Goal: Transaction & Acquisition: Purchase product/service

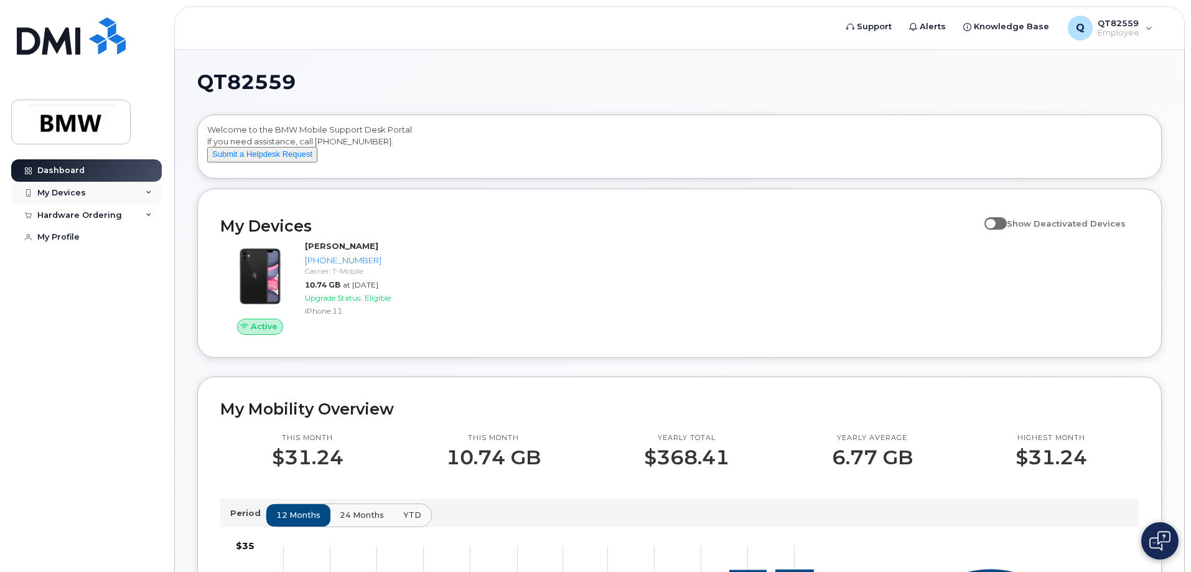
click at [62, 189] on div "My Devices" at bounding box center [61, 193] width 49 height 10
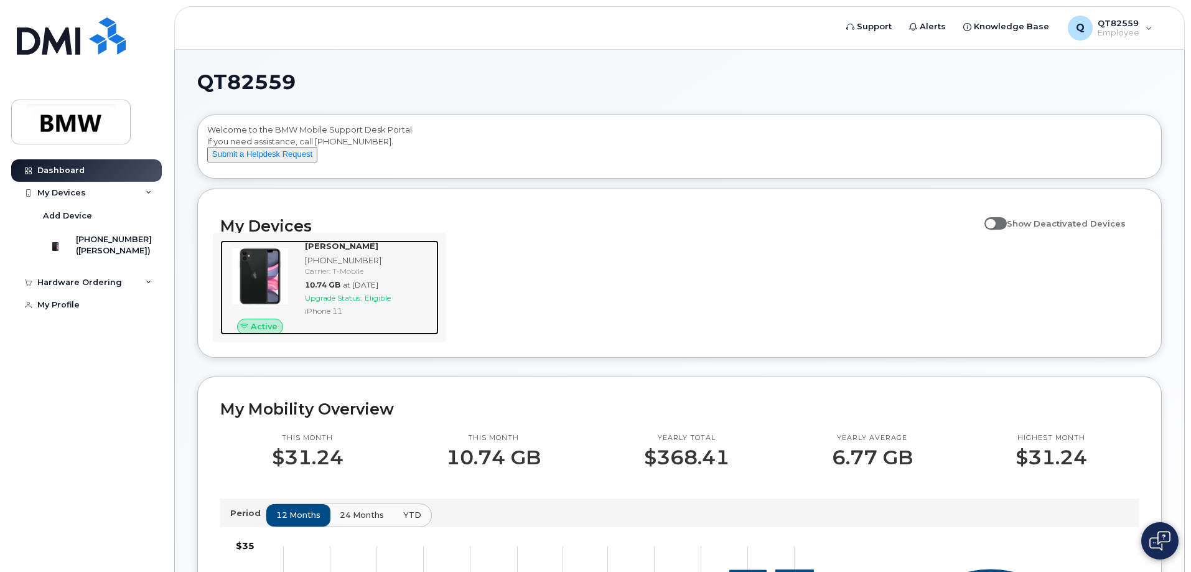
click at [362, 302] on span "Upgrade Status:" at bounding box center [333, 297] width 57 height 9
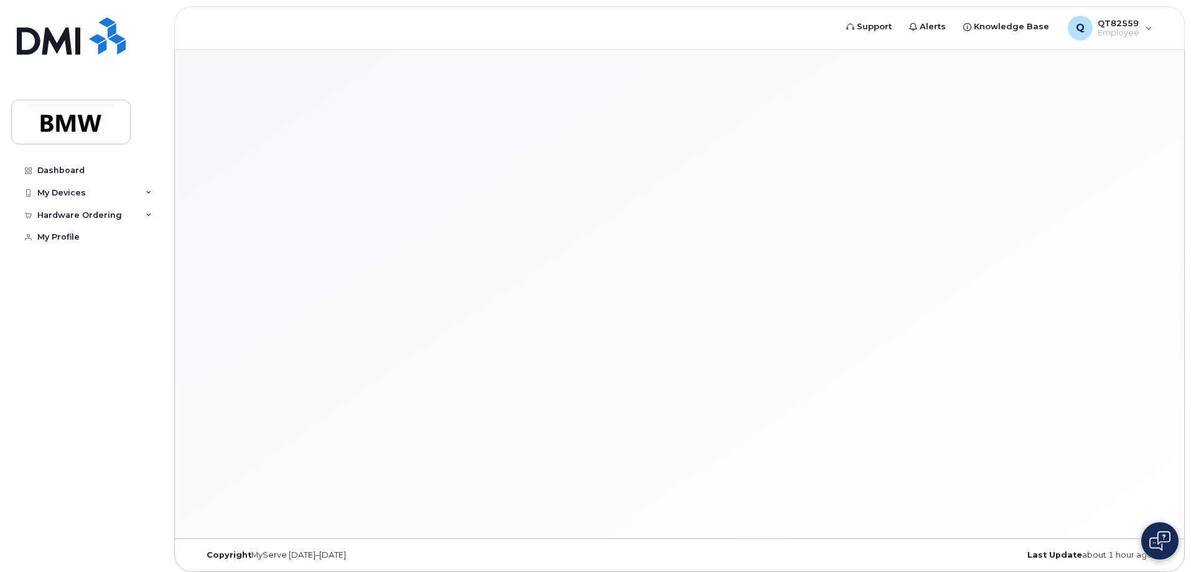
click at [388, 329] on div at bounding box center [679, 294] width 1009 height 488
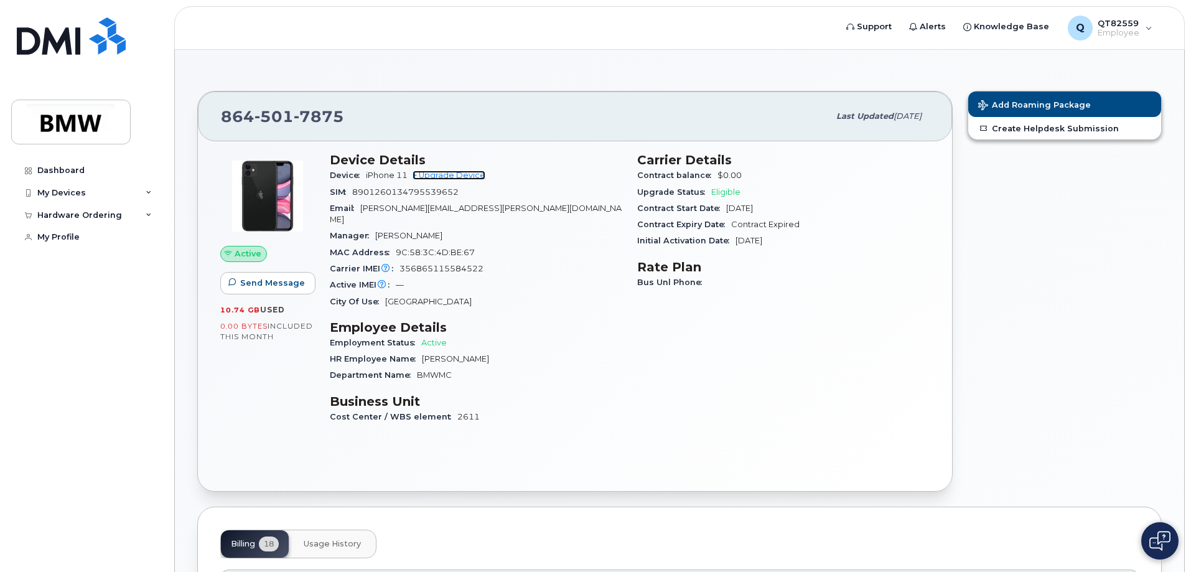
click at [466, 177] on link "+ Upgrade Device" at bounding box center [449, 175] width 73 height 9
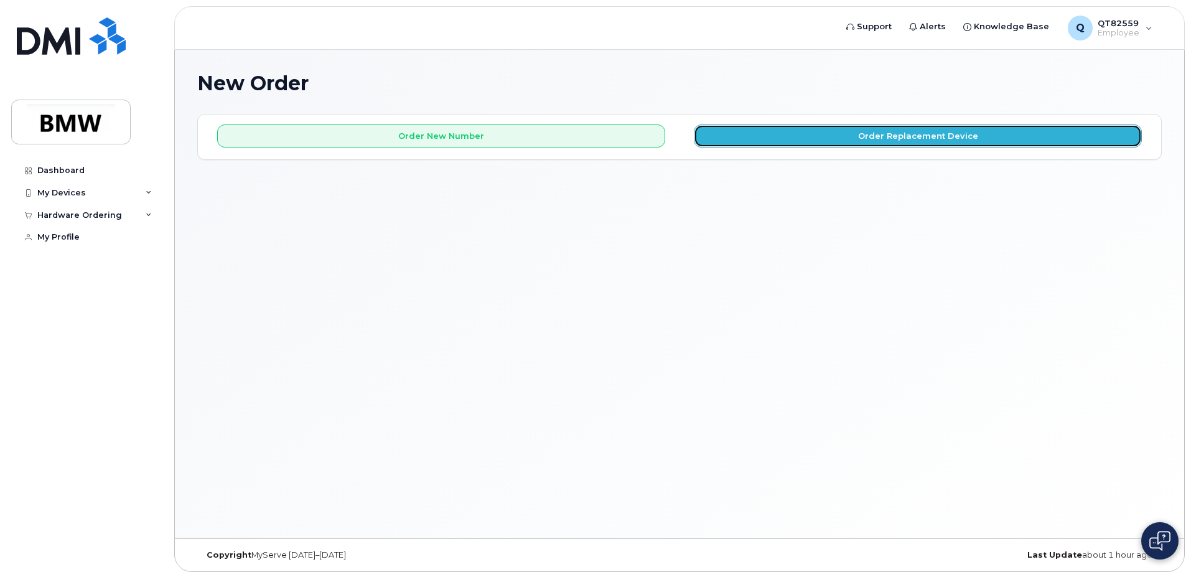
click at [928, 138] on button "Order Replacement Device" at bounding box center [918, 135] width 448 height 23
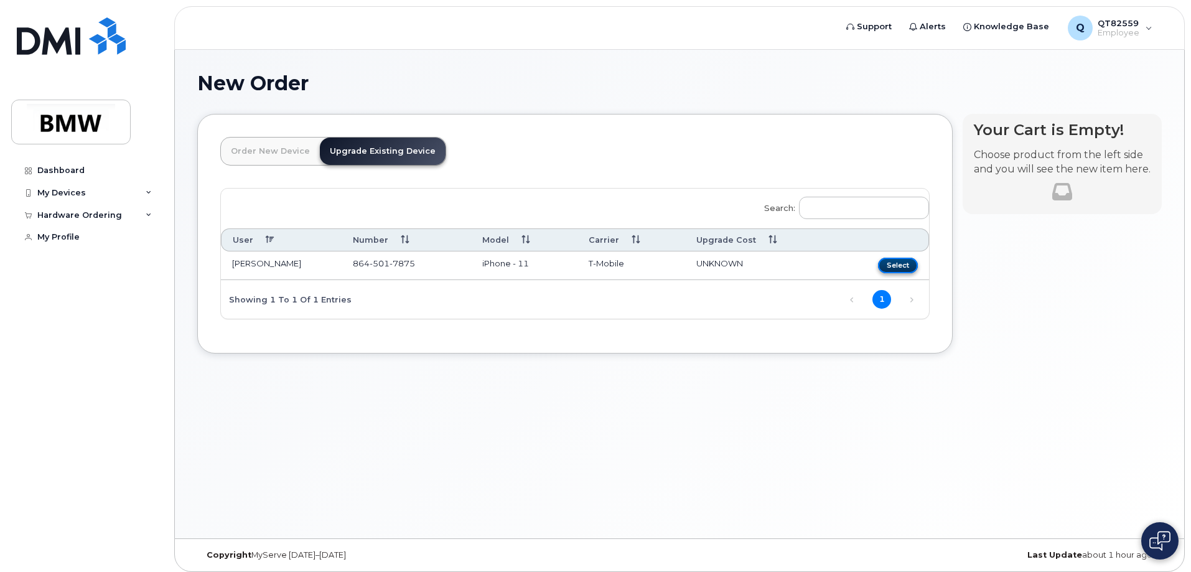
click at [908, 264] on button "Select" at bounding box center [898, 266] width 40 height 16
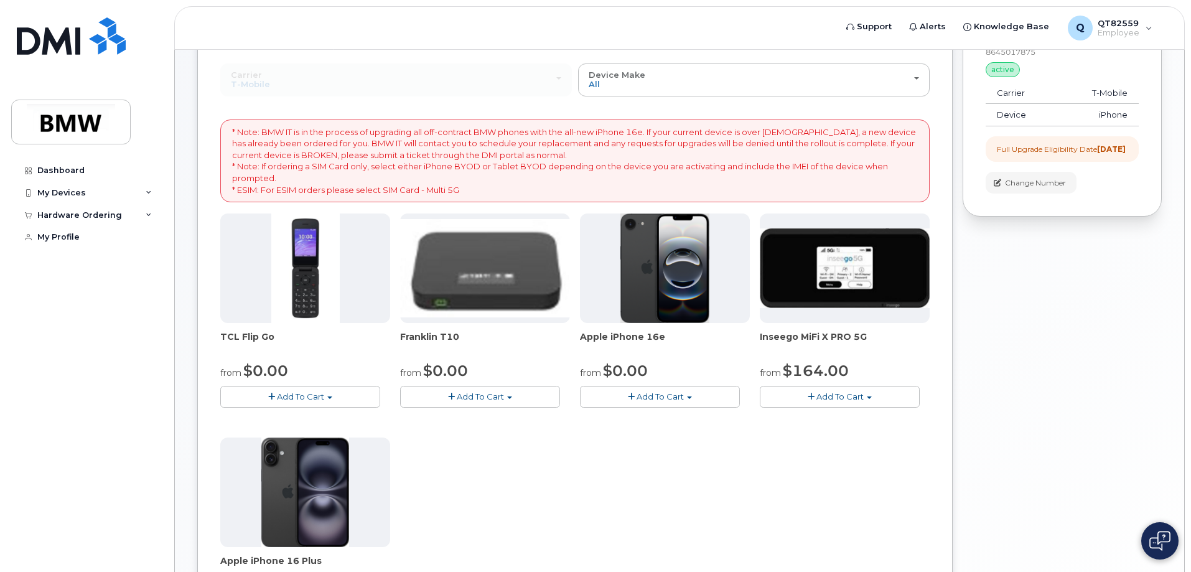
scroll to position [249, 0]
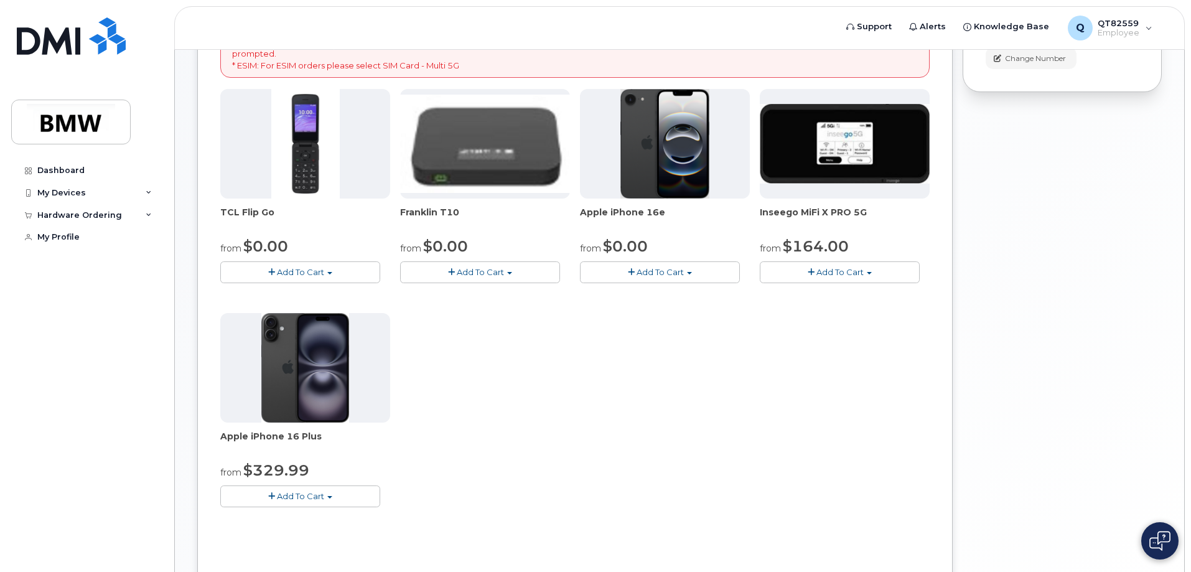
click at [669, 273] on span "Add To Cart" at bounding box center [660, 272] width 47 height 10
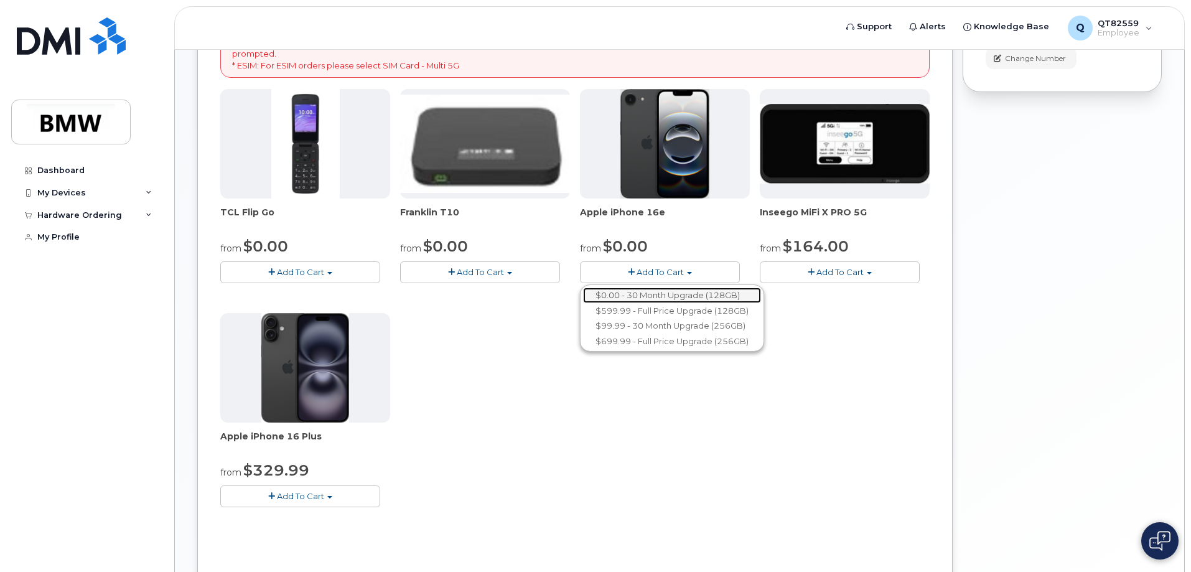
click at [663, 292] on link "$0.00 - 30 Month Upgrade (128GB)" at bounding box center [672, 295] width 178 height 16
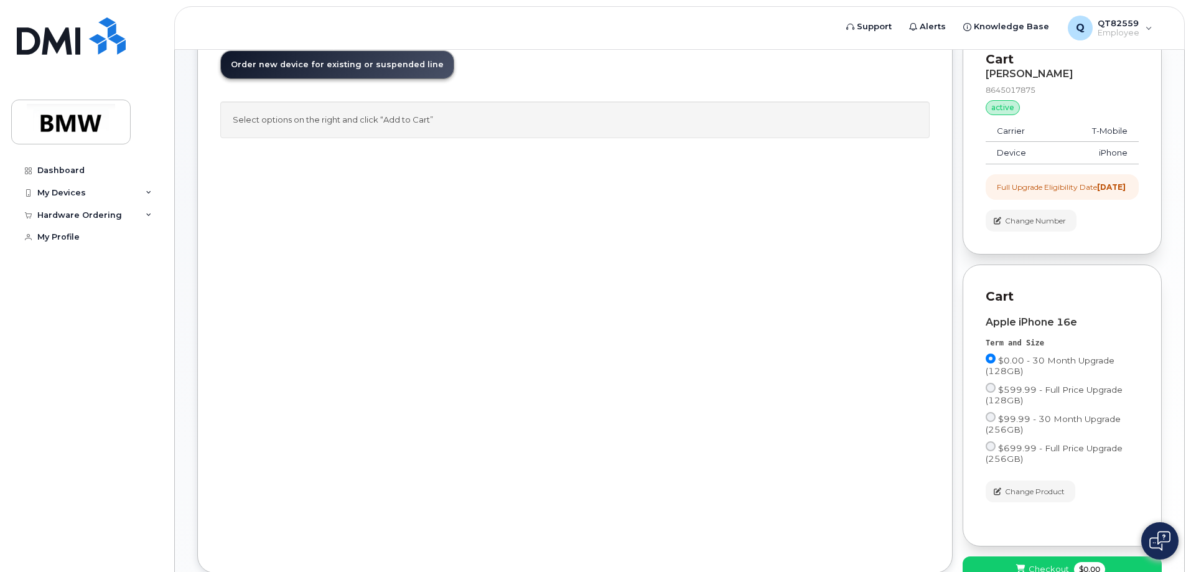
scroll to position [179, 0]
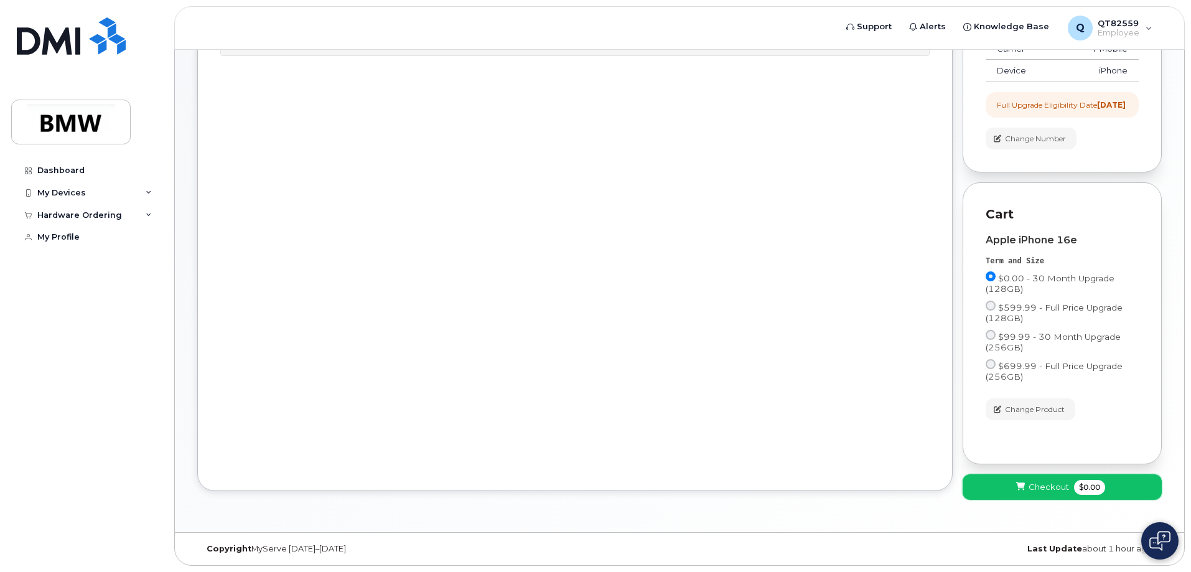
click at [1049, 488] on span "Checkout" at bounding box center [1049, 487] width 40 height 12
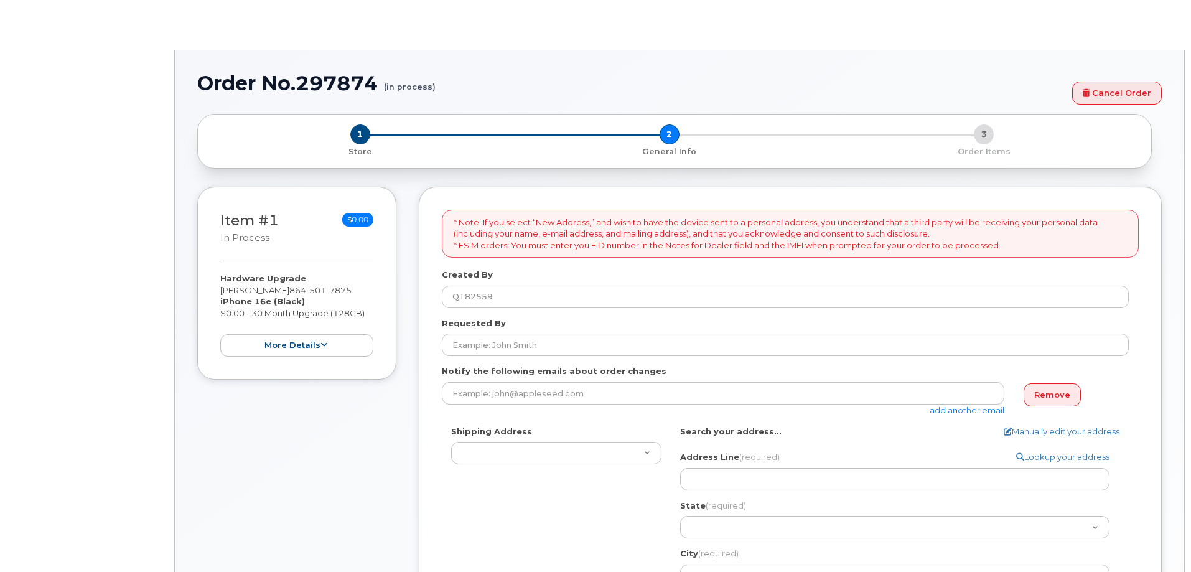
select select
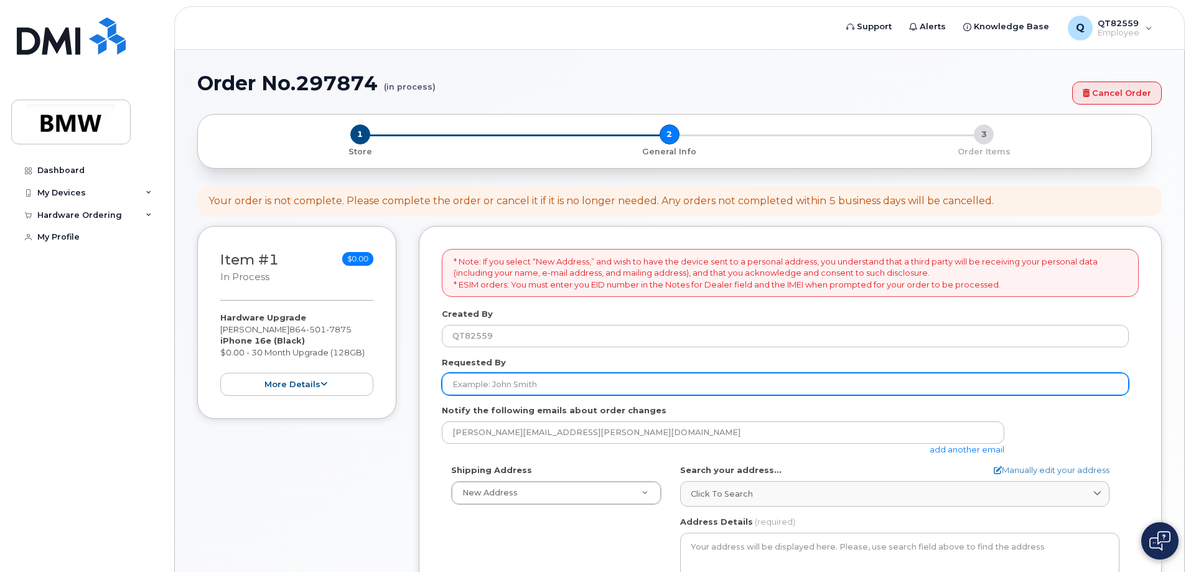
click at [538, 373] on input "Requested By" at bounding box center [785, 384] width 687 height 22
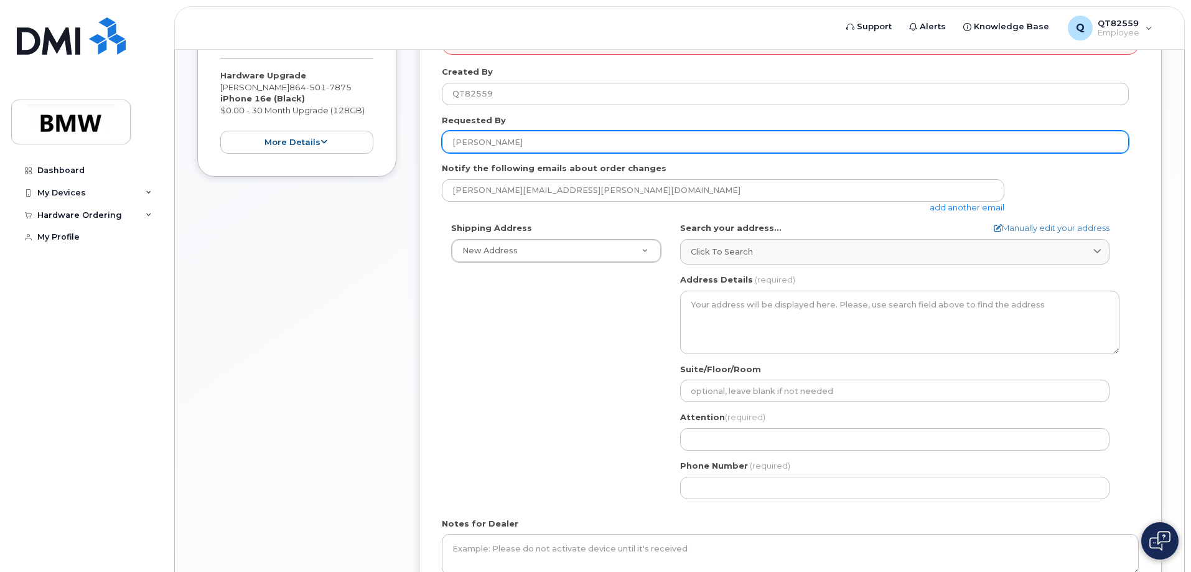
scroll to position [249, 0]
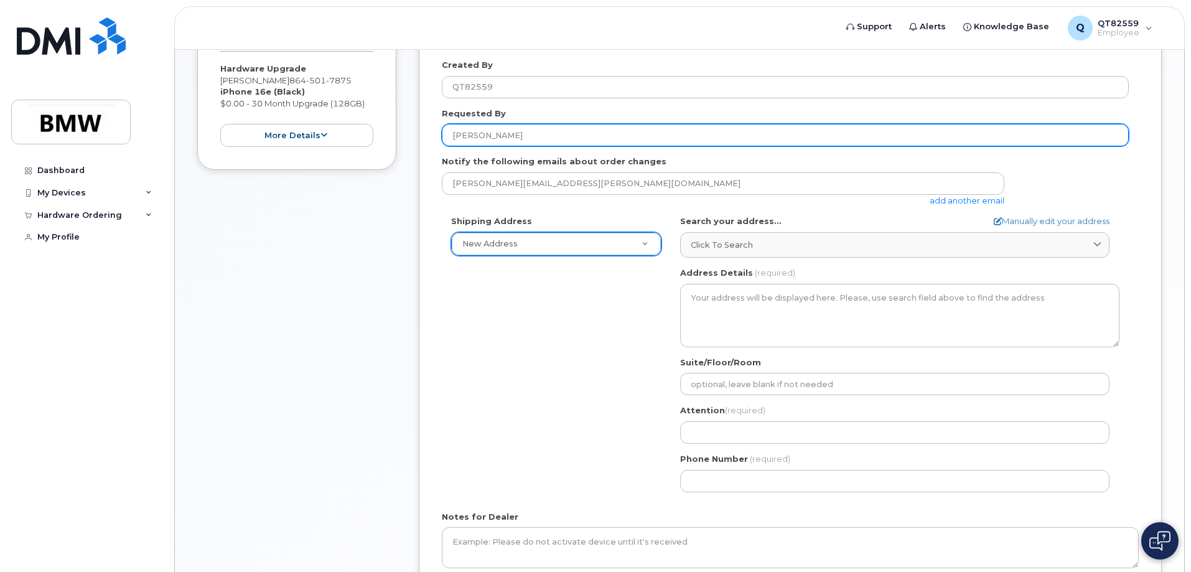
type input "[PERSON_NAME]"
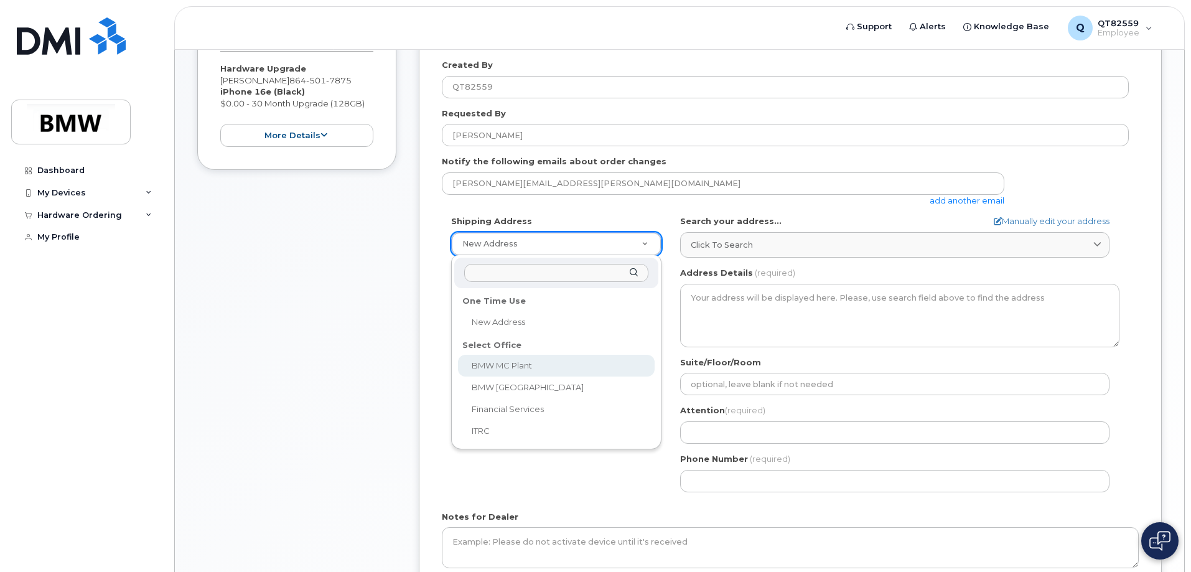
select select
type textarea "1400 Highway 101 S GREER SC 29651-6731 UNITED STATES Greer South Carolina 29651…"
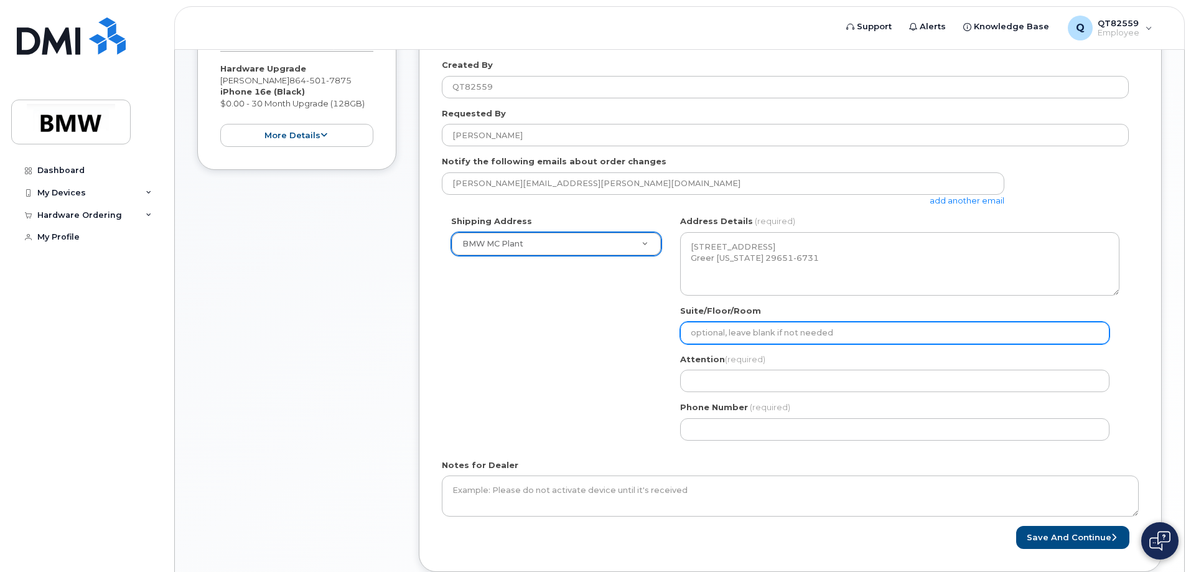
click at [755, 334] on input "Suite/Floor/Room" at bounding box center [894, 333] width 429 height 22
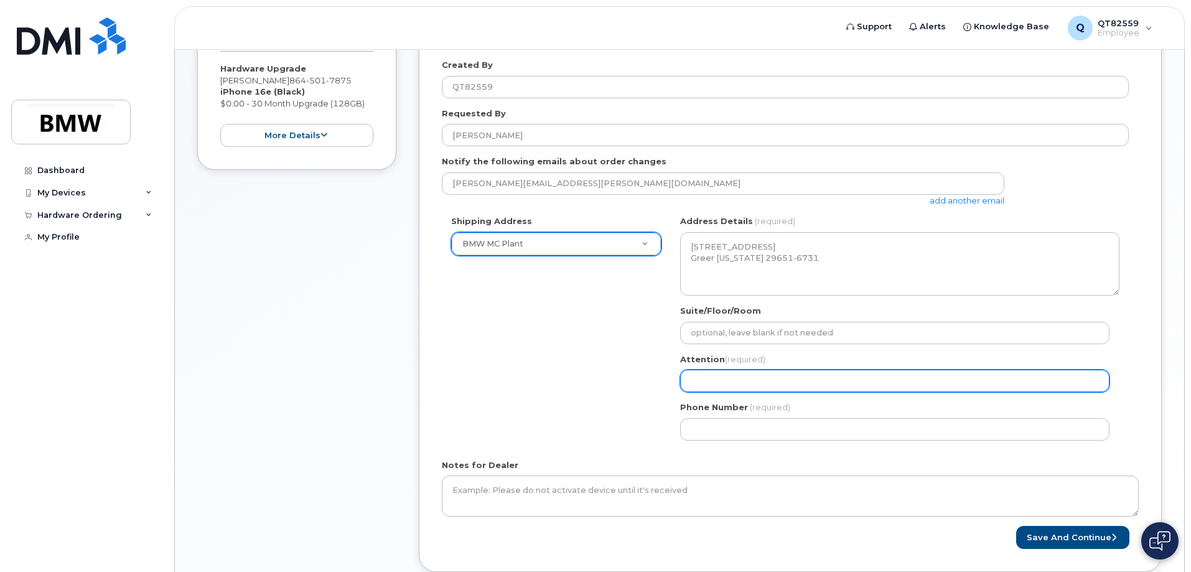
click at [736, 381] on input "Attention (required)" at bounding box center [894, 381] width 429 height 22
select select
type input "D"
select select
type input "Da"
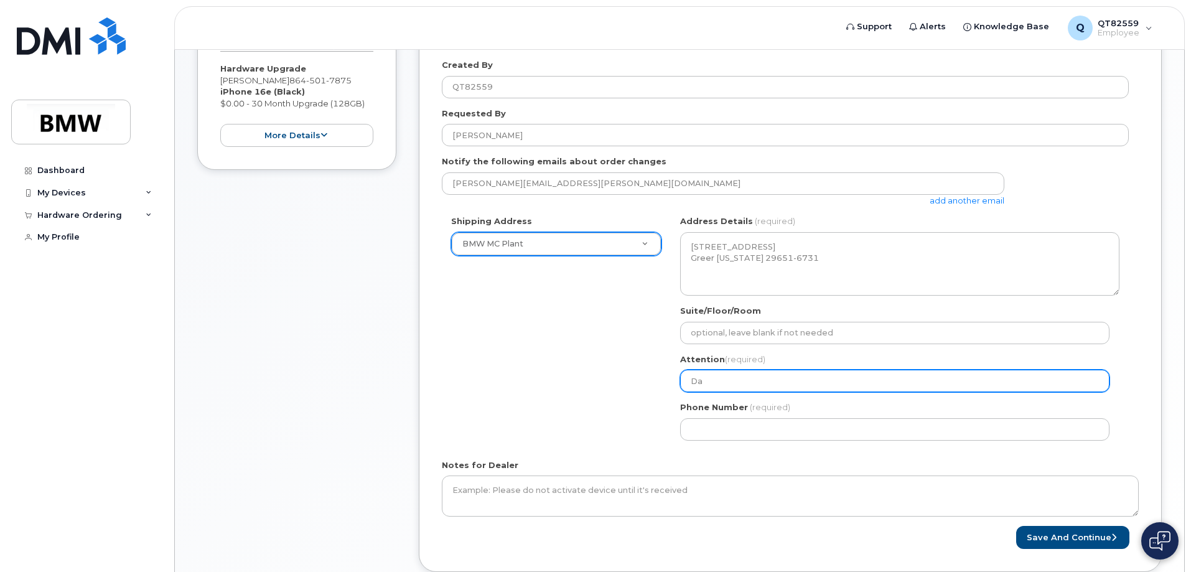
select select
type input "Dav"
select select
type input "Davi"
select select
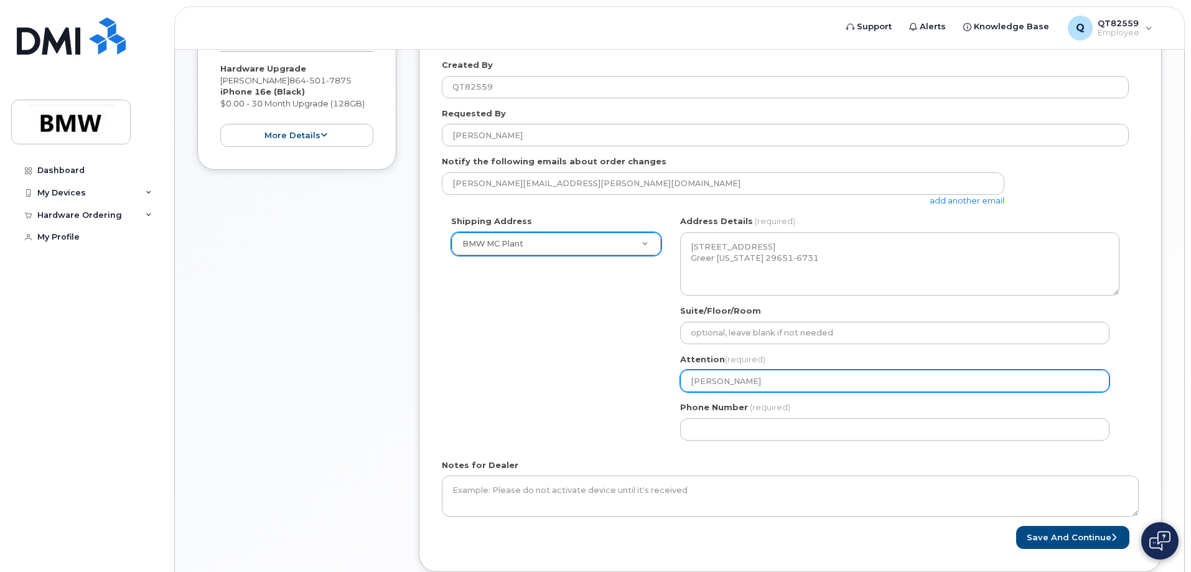
type input "David"
select select
type input "David B"
select select
type input "David Br"
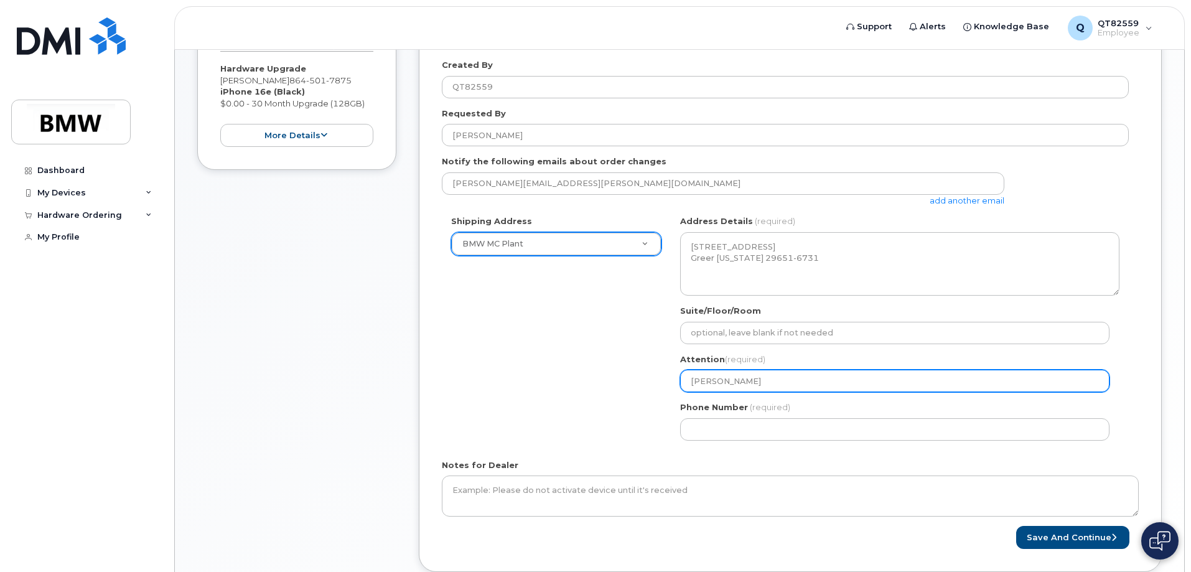
select select
type input "David Bri"
select select
type input "David Brid"
select select
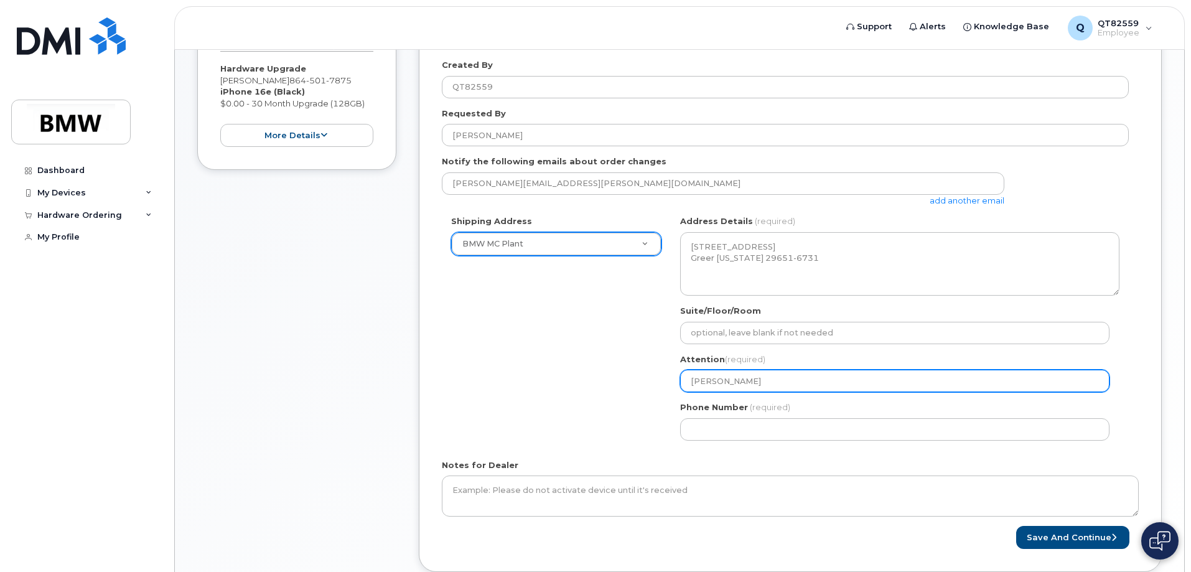
type input "David Bridg"
select select
type input "David Bridge"
select select
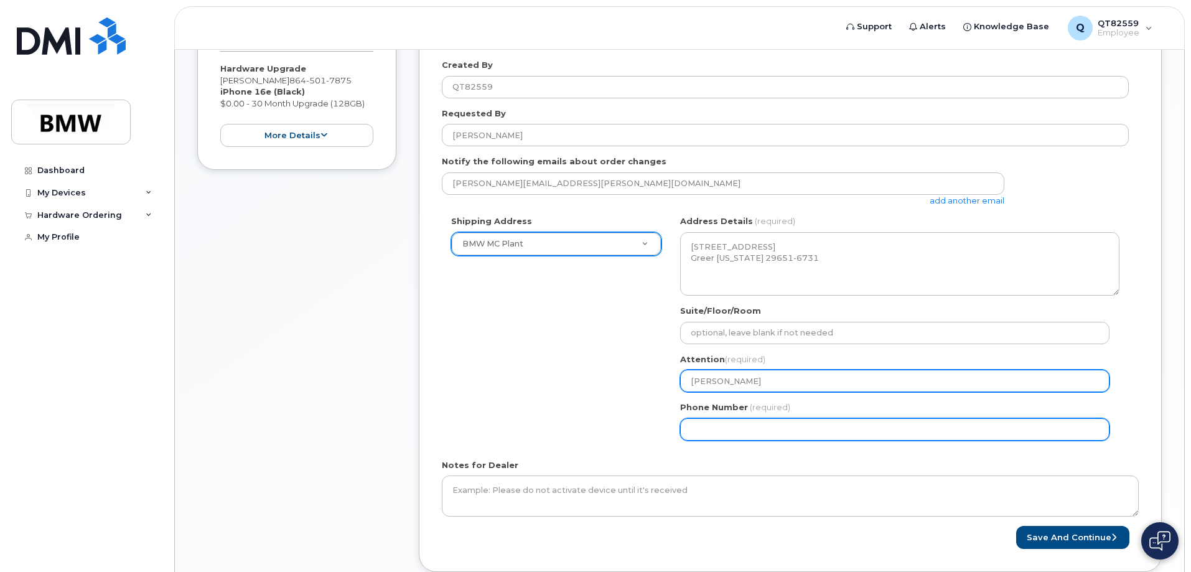
type input "[PERSON_NAME]"
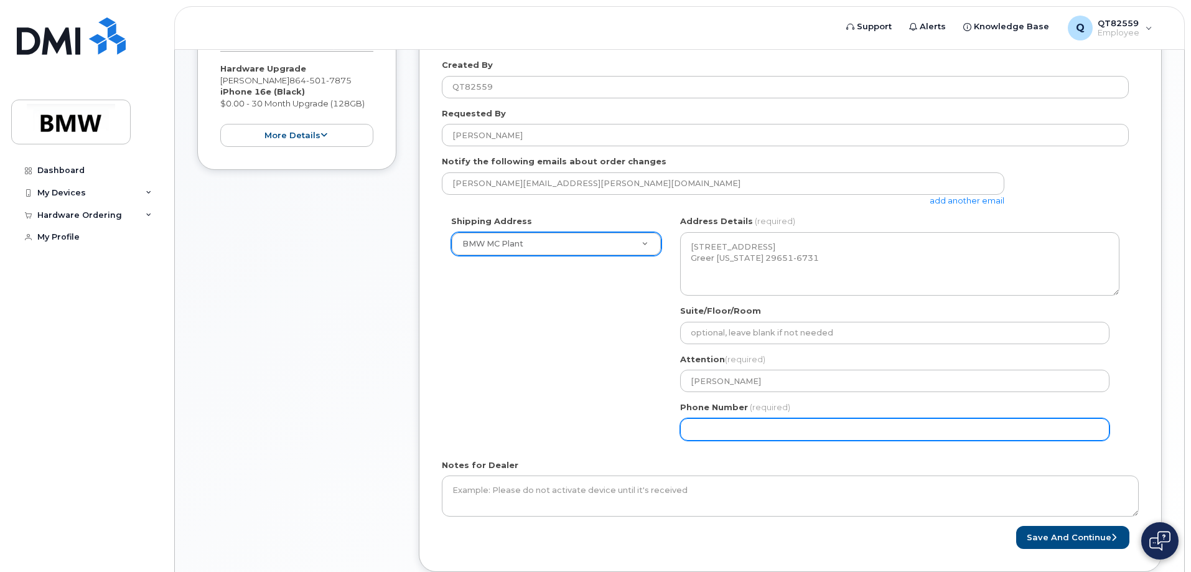
click at [723, 430] on input "Phone Number" at bounding box center [894, 429] width 429 height 22
select select
type input "6"
type input "864501787"
select select
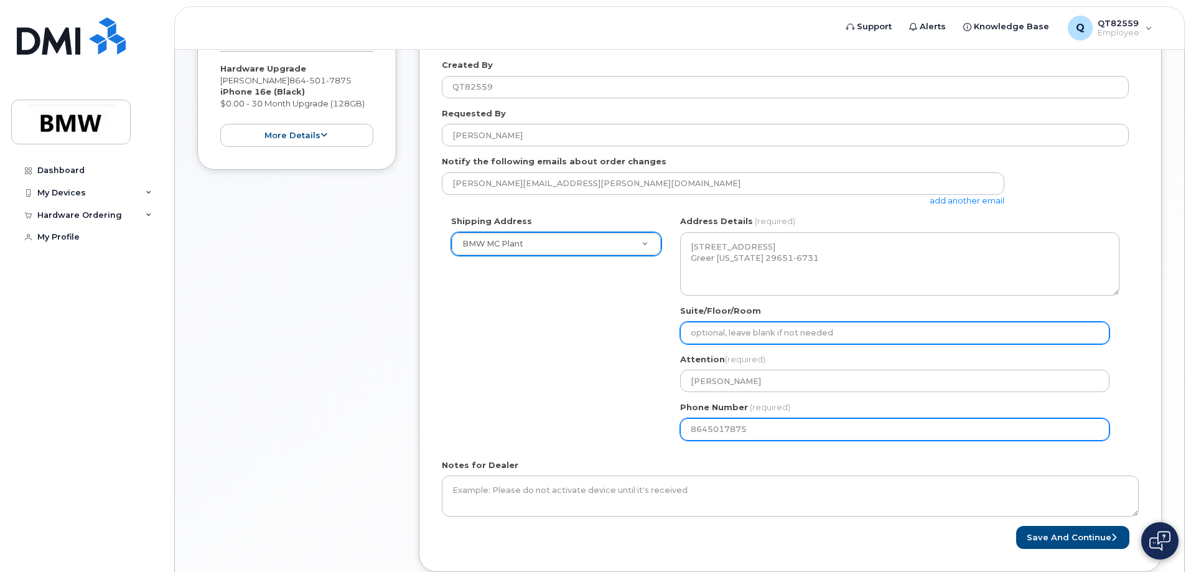
type input "8645017875"
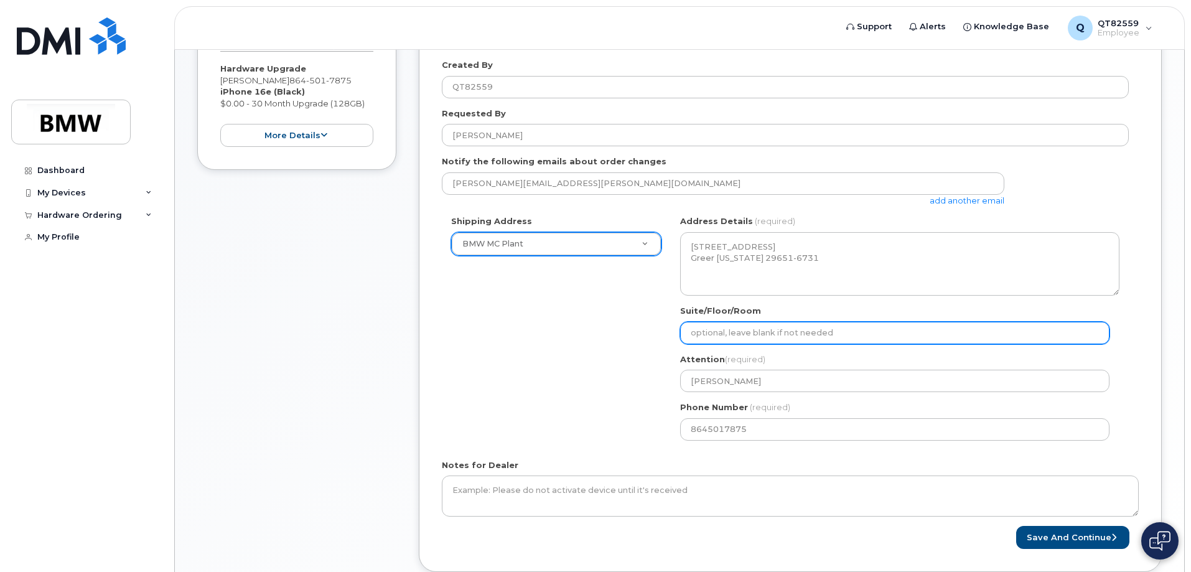
click at [742, 339] on input "Suite/Floor/Room" at bounding box center [894, 333] width 429 height 22
select select
type input "H"
select select
type input "Ha"
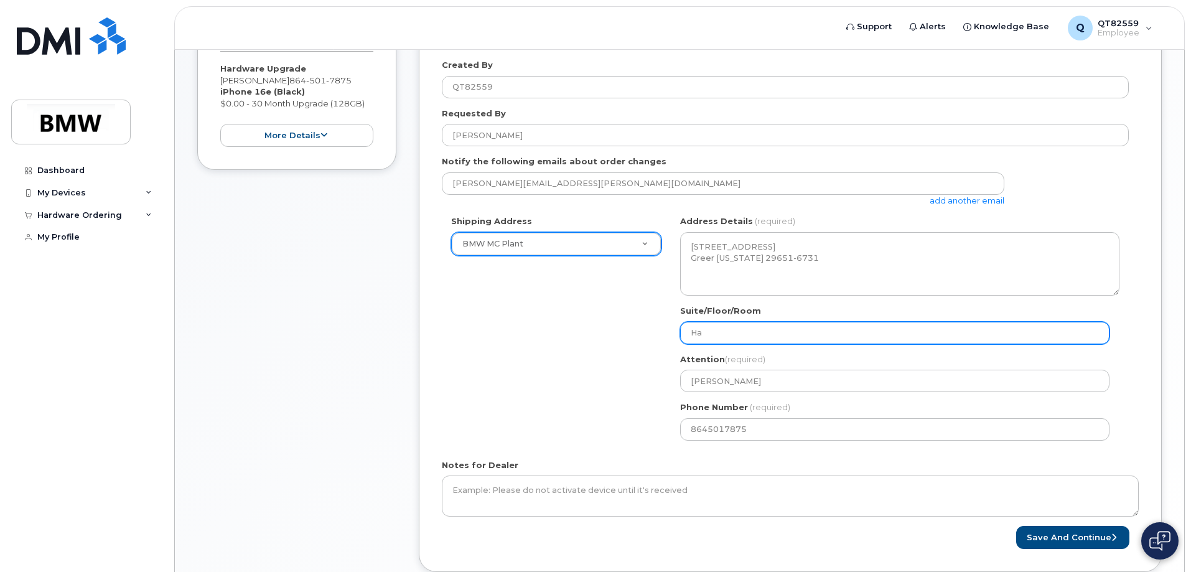
select select
type input "Hal"
select select
type input "Hall"
select select
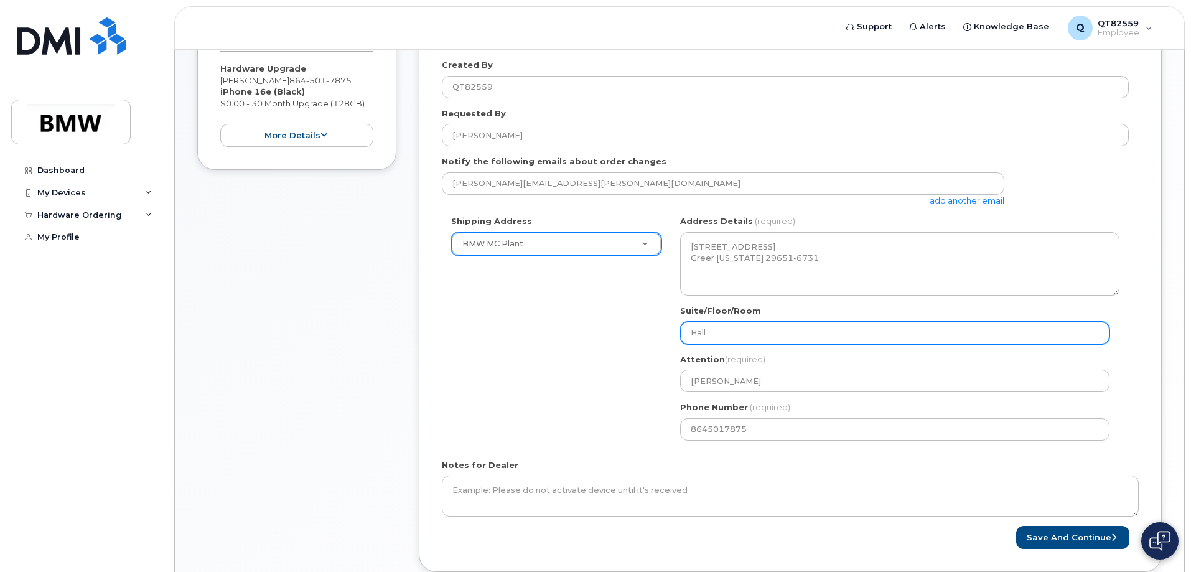
type input "Hall 3"
select select
type input "Hall 31"
select select
type input "Hall 31 C"
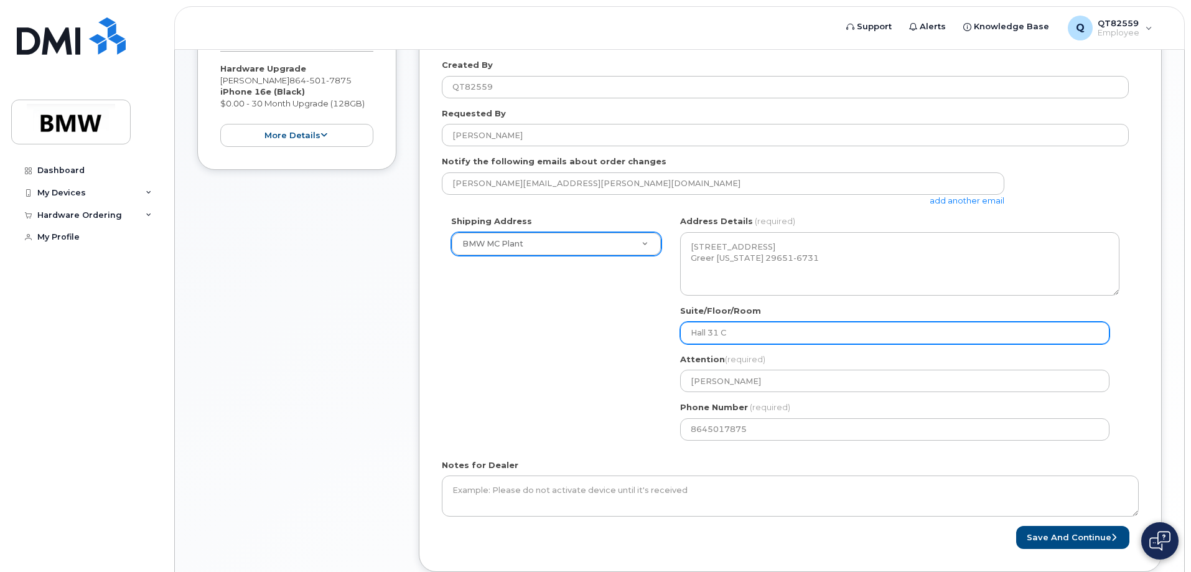
select select
type input "Hall 31 Co"
select select
type input "Hall 31 Col"
select select
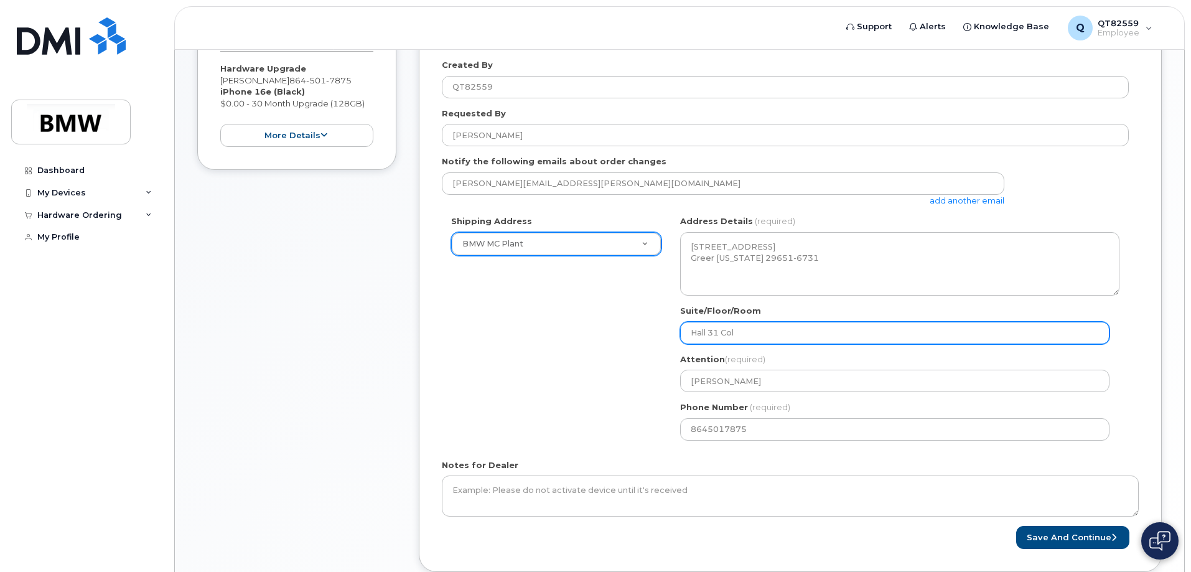
type input "Hall 31 Colu"
select select
type input "Hall 31 Colum"
select select
type input "Hall 31 Column"
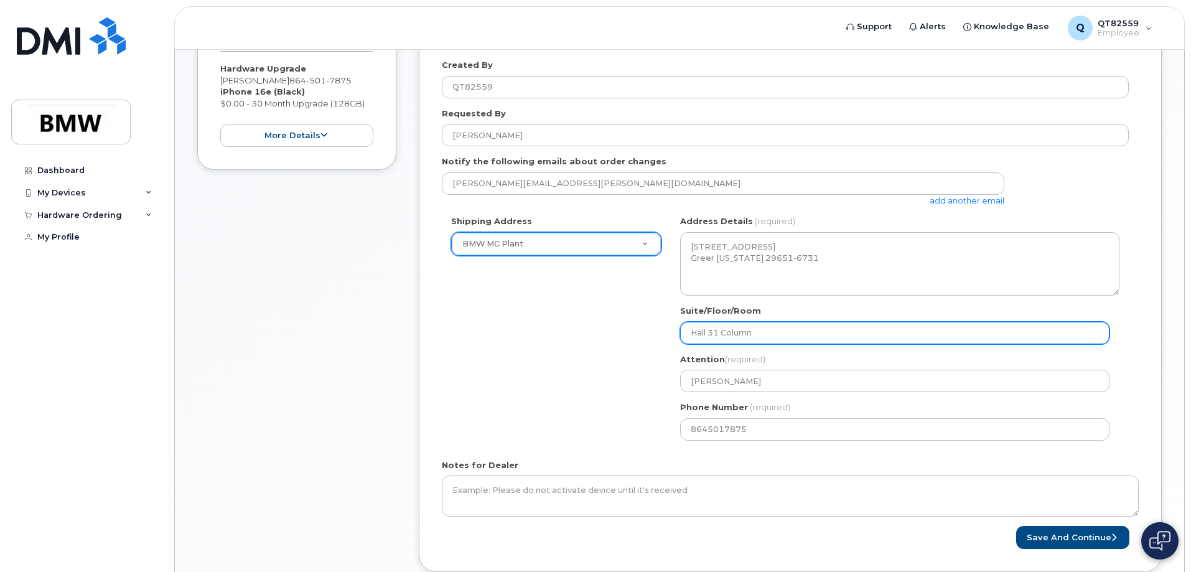
select select
type input "Hall 31 Column F"
select select
type input "Hall 31 Column F2"
select select
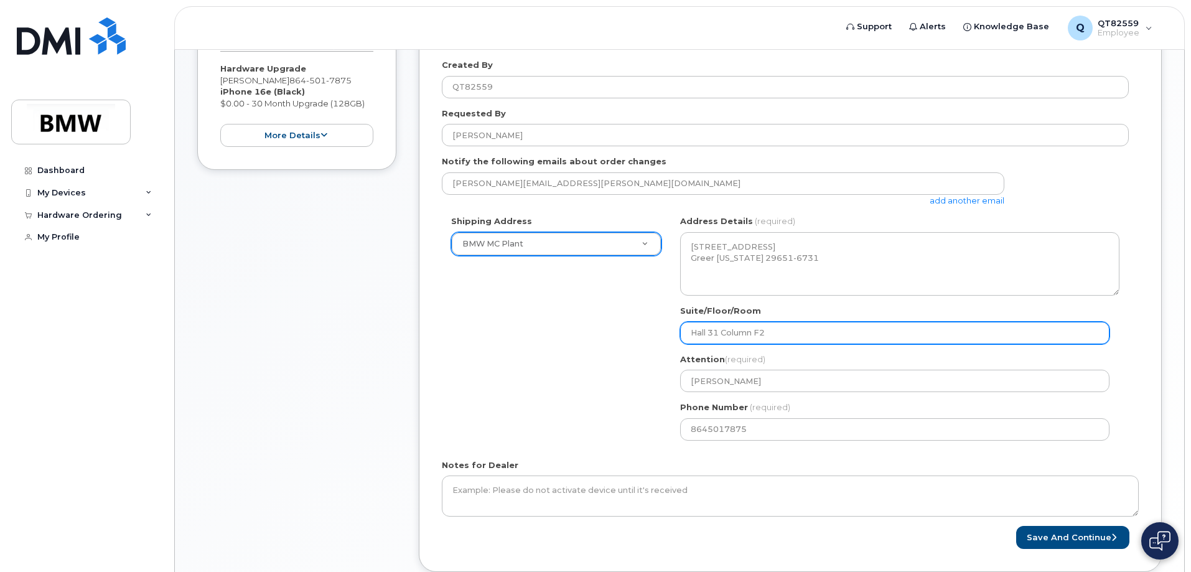
type input "Hall 31 Column F2 U"
select select
type input "Hall 31 Column F2 Up"
select select
type input "Hall 31 Column F2 Ups"
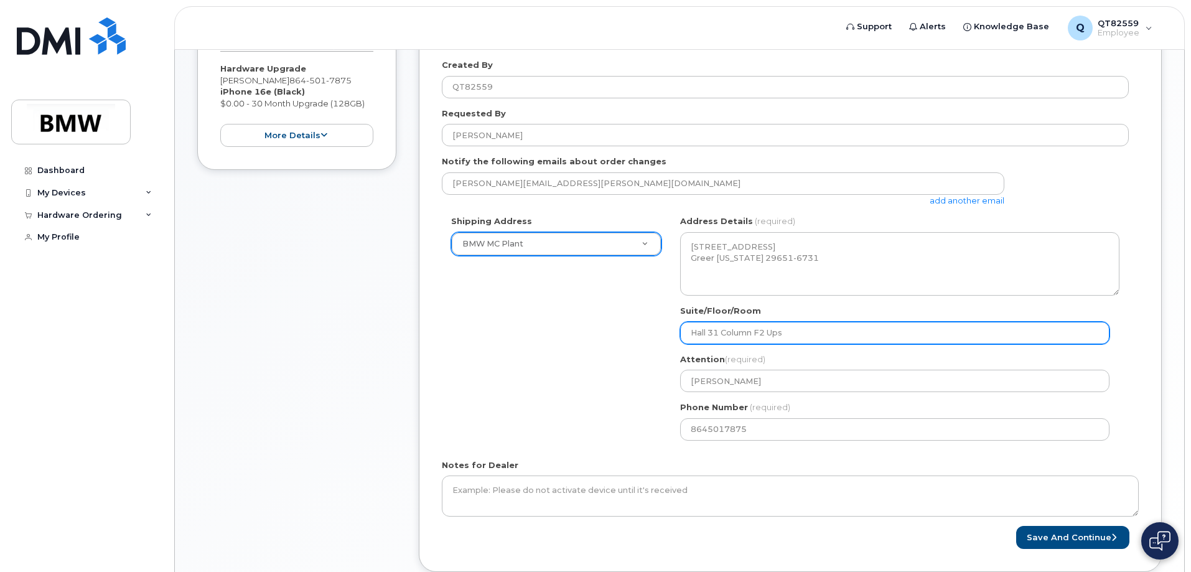
select select
type input "Hall 31 Column F2 Upst"
select select
type input "Hall 31 Column F2 Upsta"
select select
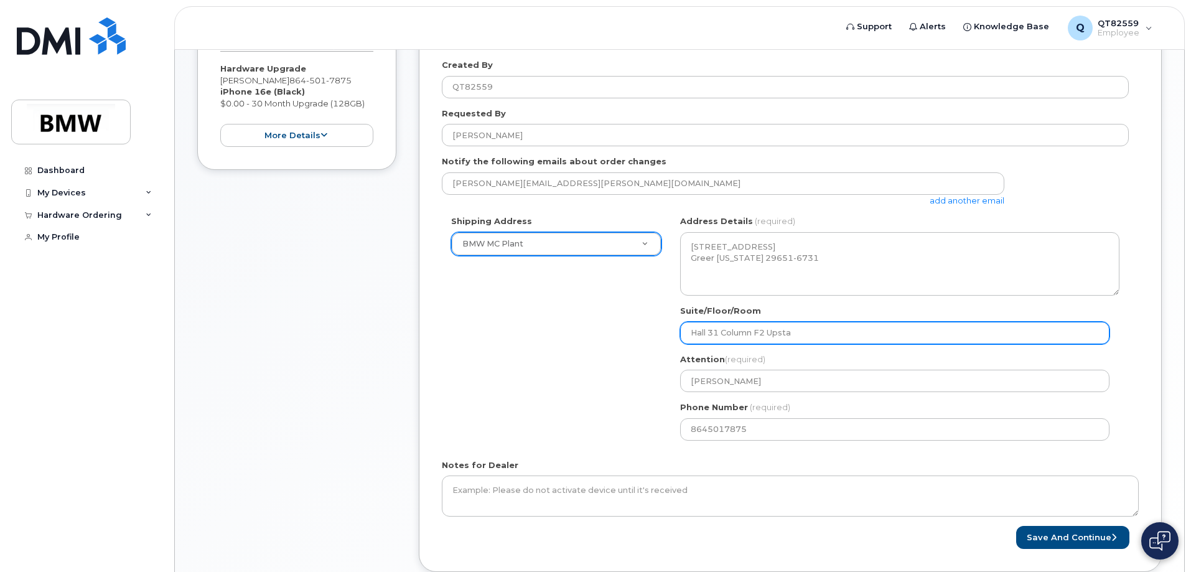
type input "Hall 31 Column F2 Upstat"
select select
type input "Hall 31 Column F2 Upstate"
select select
type input "Hall 31 Column F2 Upstates"
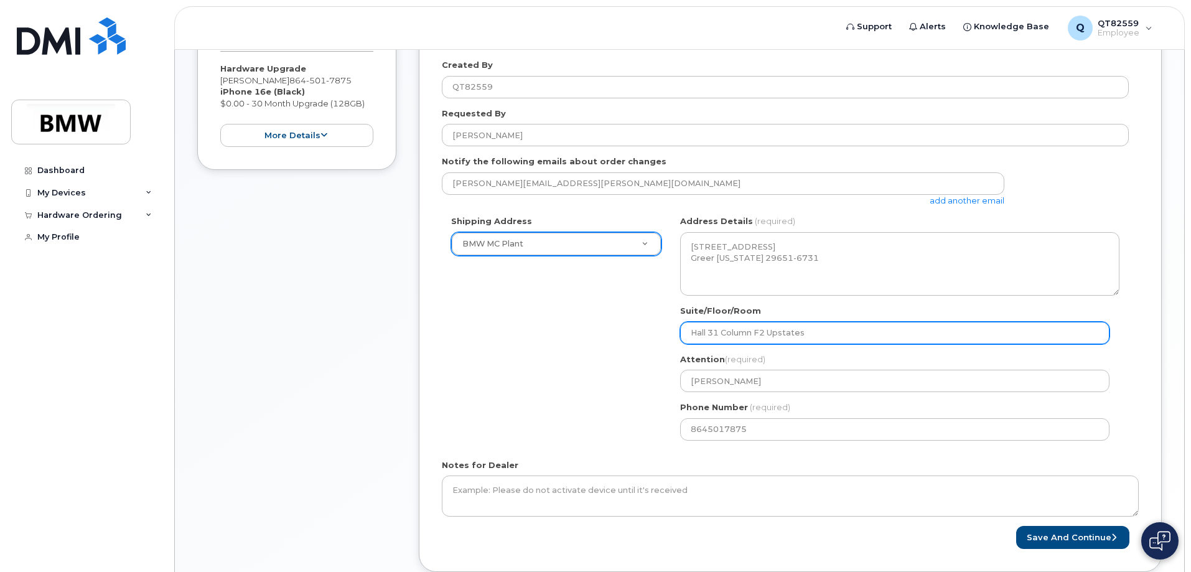
select select
type input "Hall 31 Column F2 Upstates O"
select select
type input "Hall 31 Column F2 Upstates"
select select
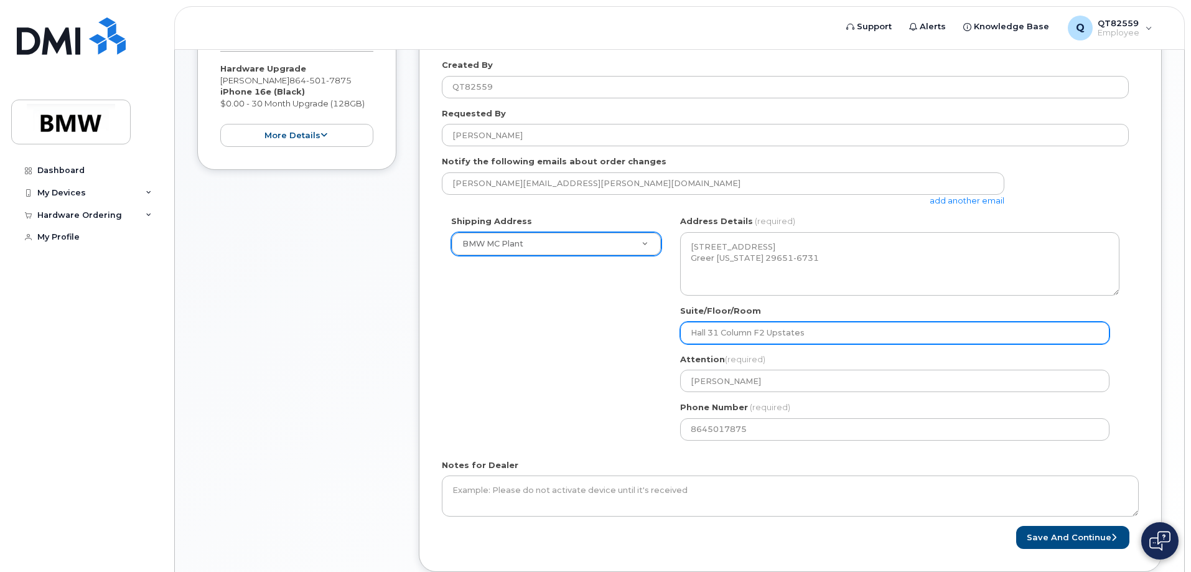
type input "Hall 31 Column F2 Upstate"
select select
type input "Hall 31 Column F2 Upstat"
select select
type input "Hall 31 Column F2 Upsta"
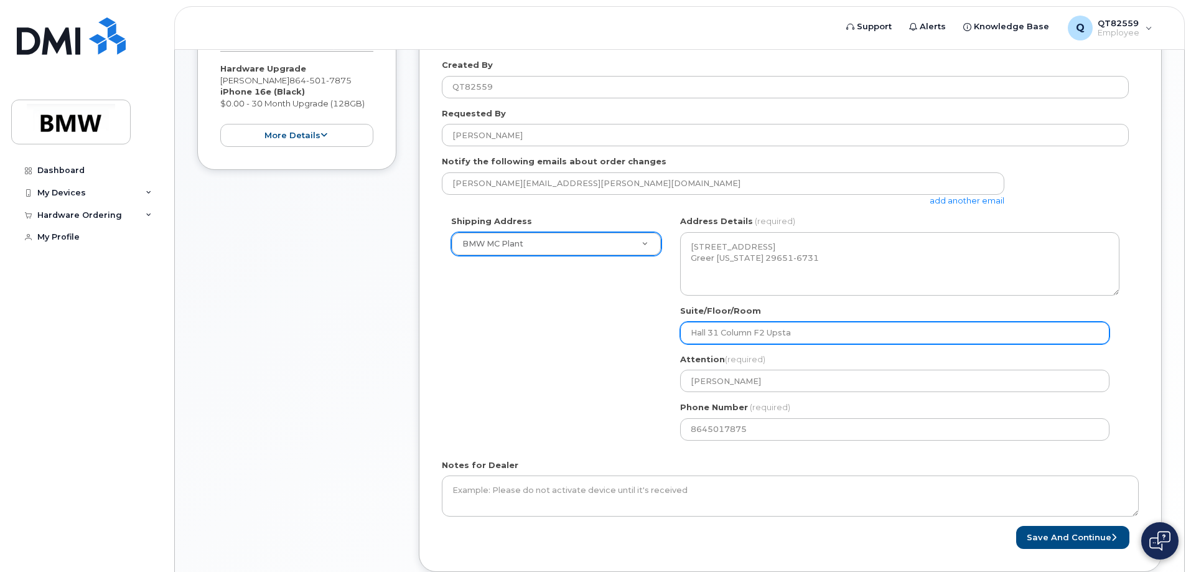
select select
type input "Hall 31 Column F2 Upst"
select select
type input "Hall 31 Column F2 Ups"
select select
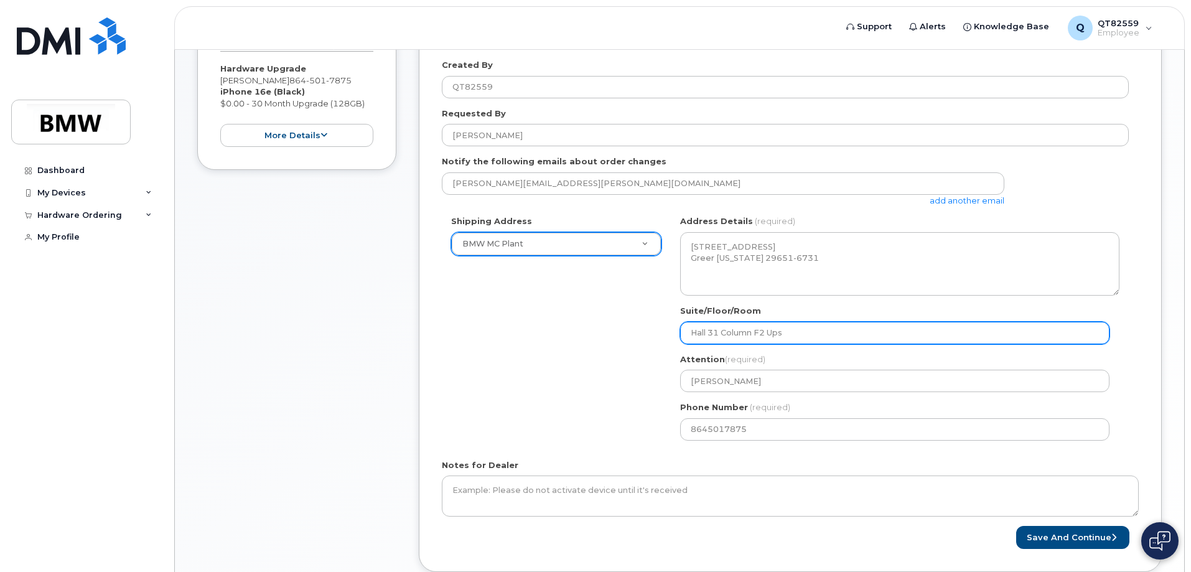
type input "Hall 31 Column F2 Upst"
select select
type input "Hall 31 Column F2 Upsta"
select select
type input "Hall 31 Column F2 Upstai"
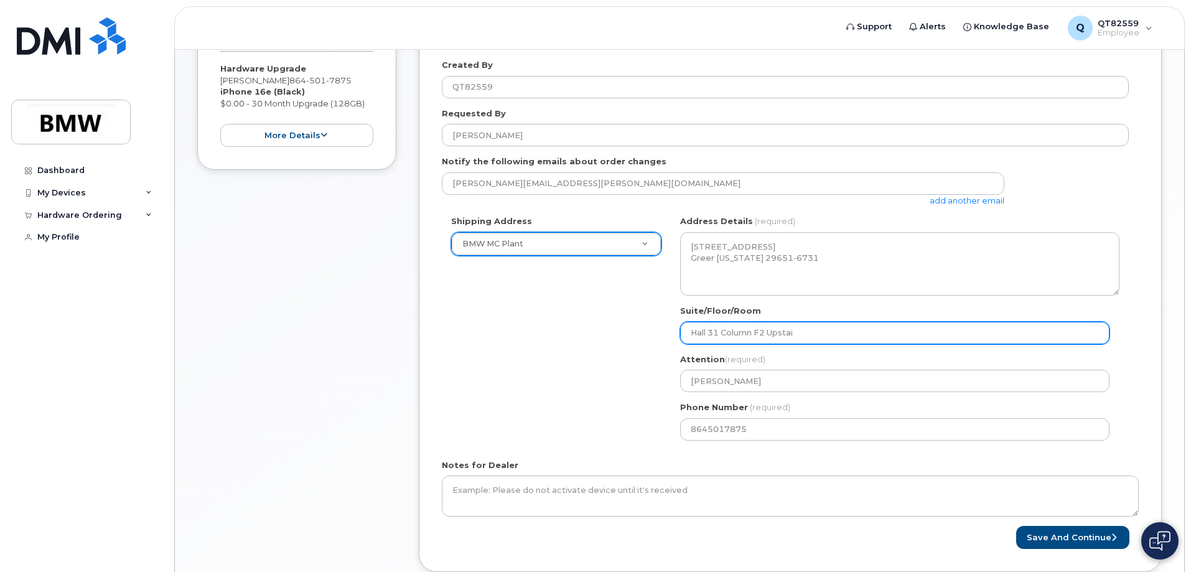
select select
type input "Hall 31 Column F2 Upstair"
select select
type input "Hall 31 Column F2 Upstairs"
select select
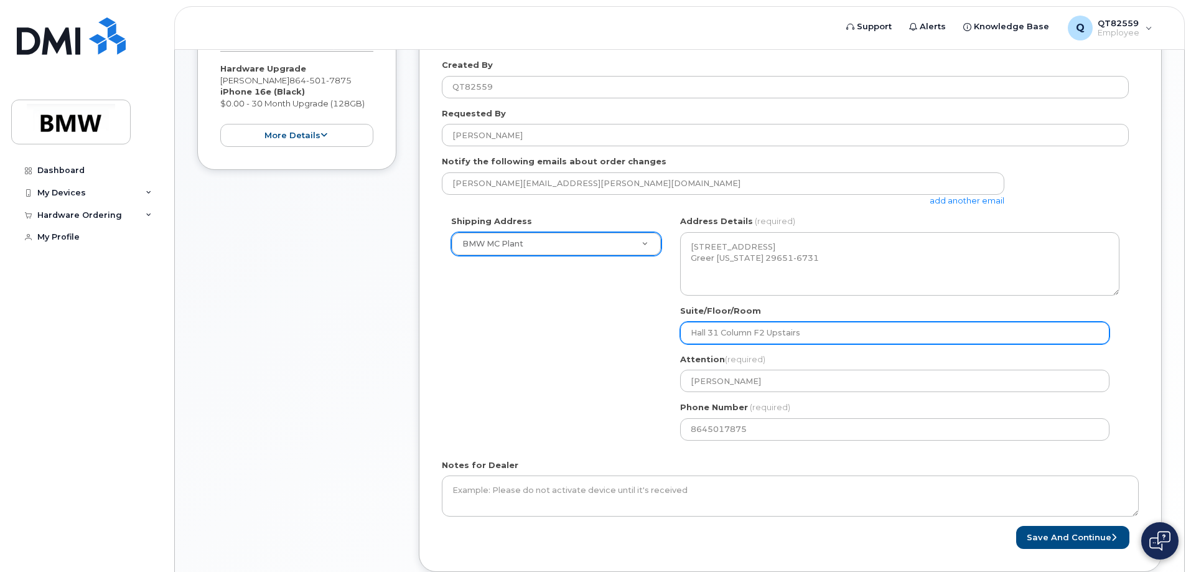
type input "Hall 31 Column F2 Upstairs O"
select select
type input "Hall 31 Column F2 Upstairs Of"
select select
type input "Hall 31 Column F2 Upstairs Off"
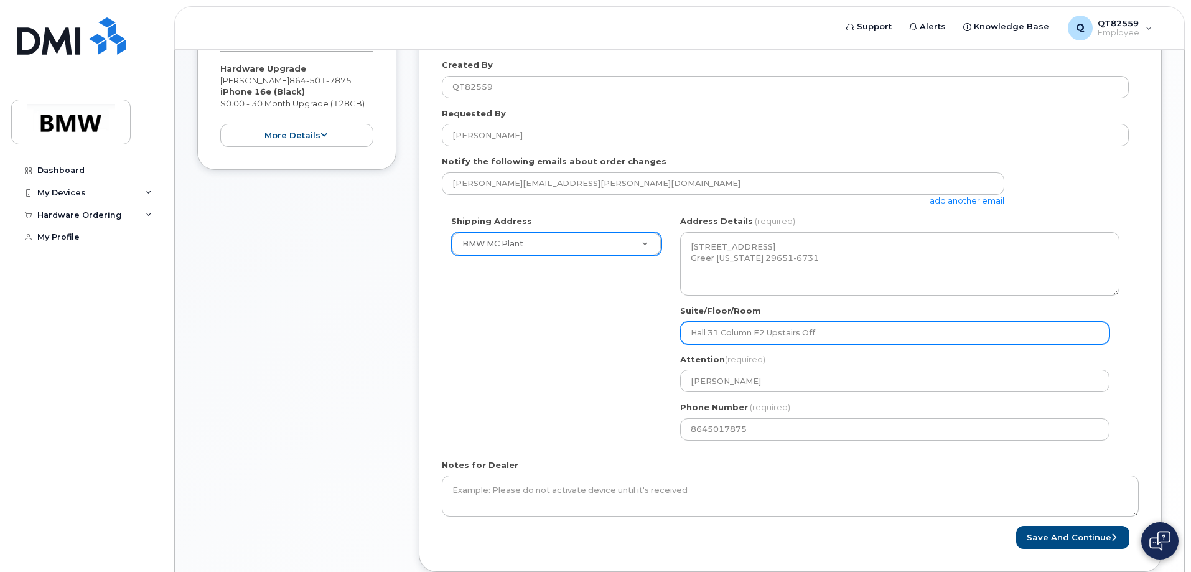
select select
type input "Hall 31 Column F2 Upstairs Offi"
select select
type input "Hall 31 Column F2 Upstairs Offic"
select select
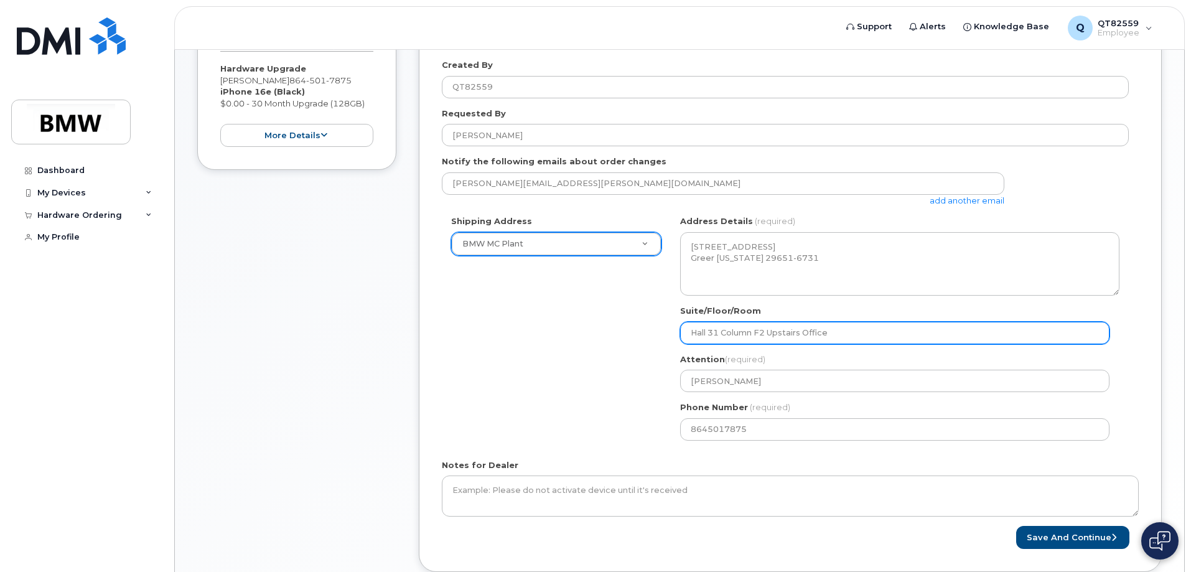
scroll to position [330, 0]
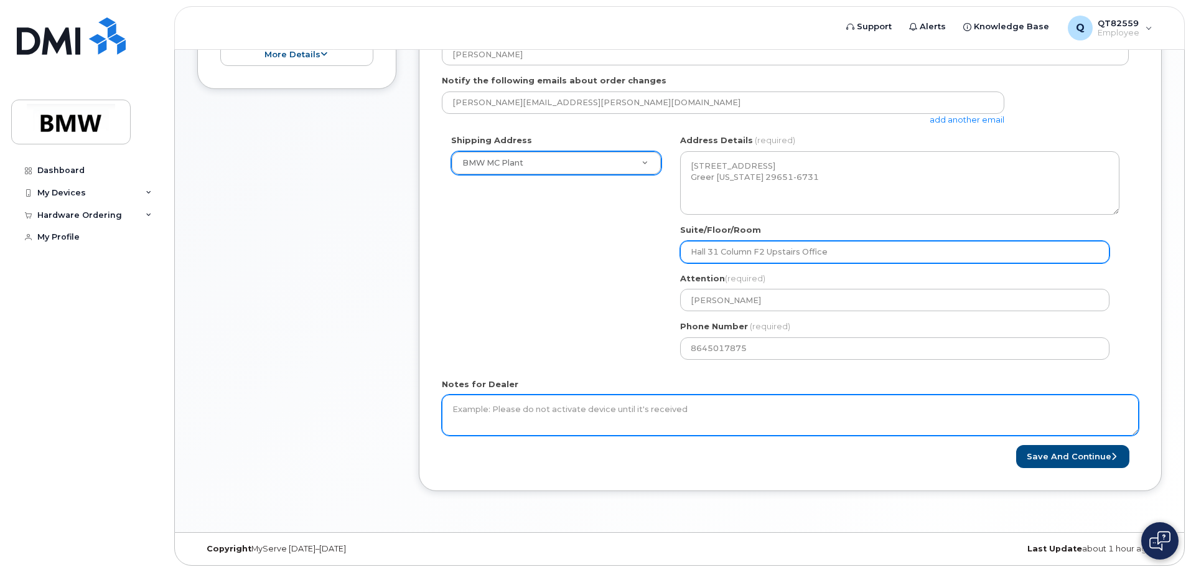
type input "Hall 31 Column F2 Upstairs Office"
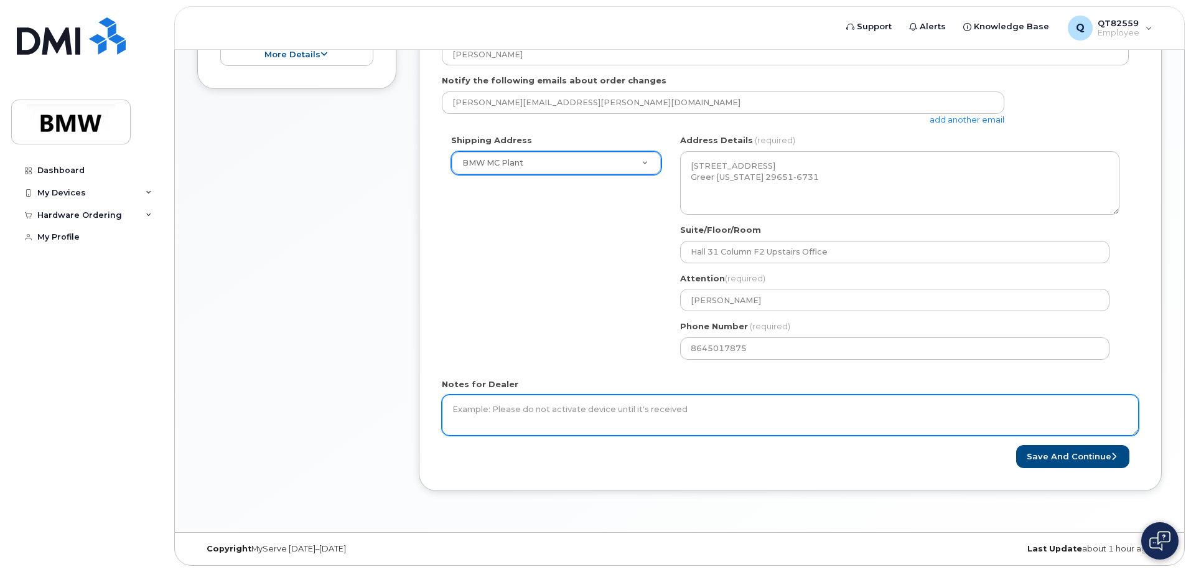
click at [562, 416] on textarea "Notes for Dealer" at bounding box center [790, 415] width 697 height 41
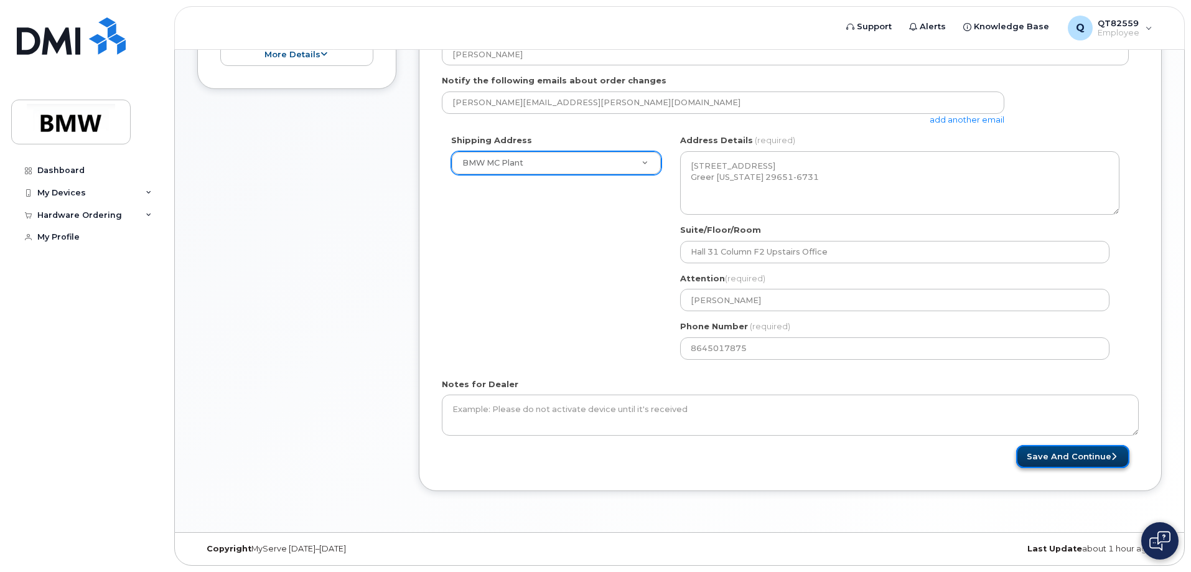
click at [1074, 458] on button "Save and Continue" at bounding box center [1072, 456] width 113 height 23
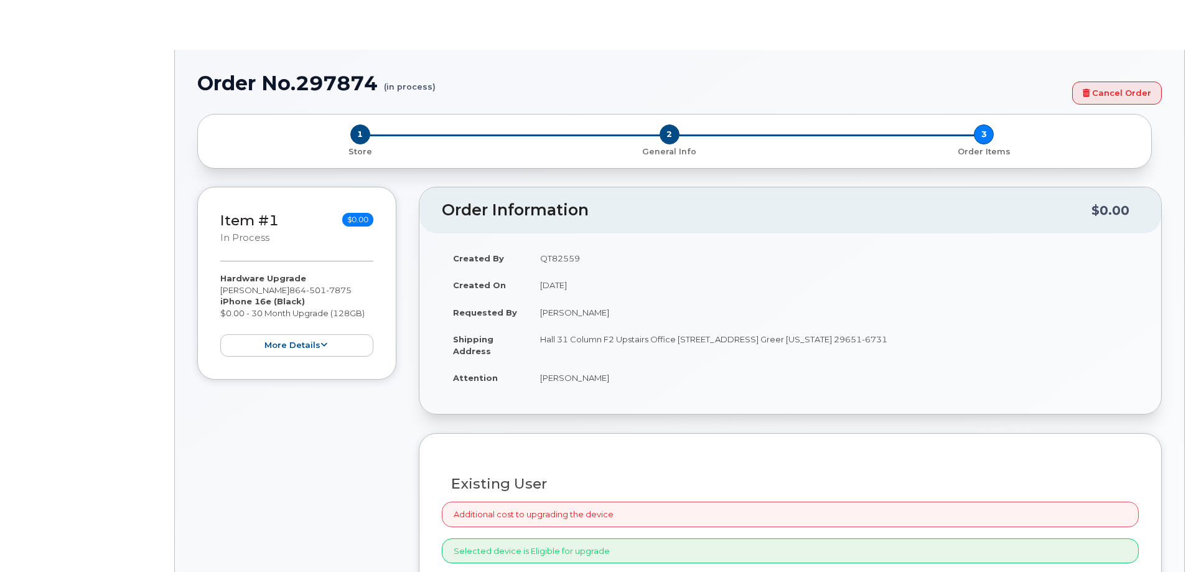
select select "1900684"
type input "1900375"
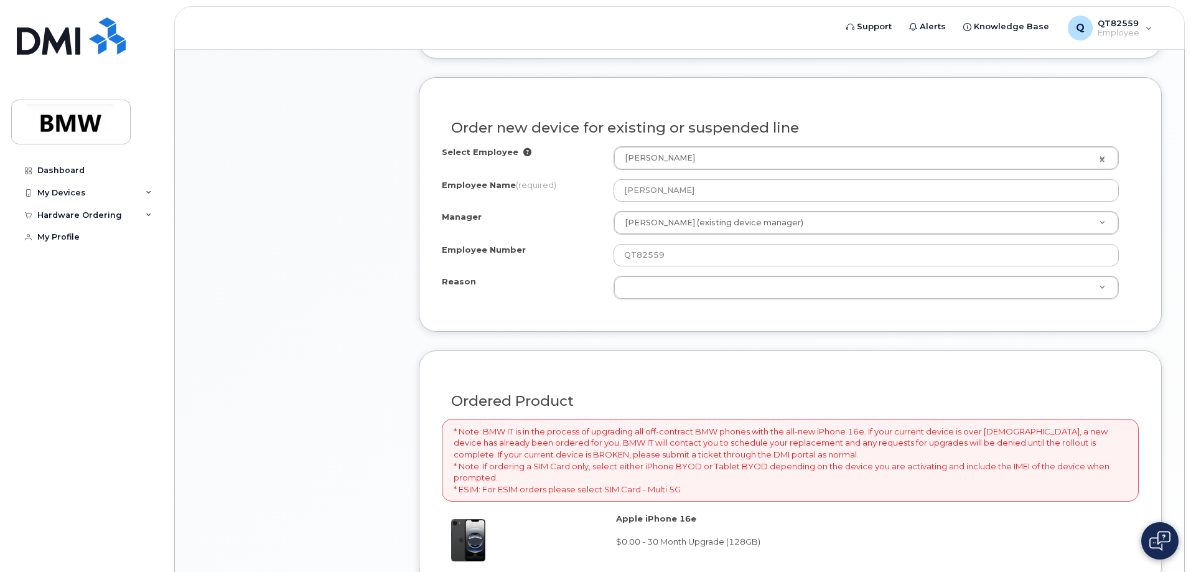
scroll to position [560, 0]
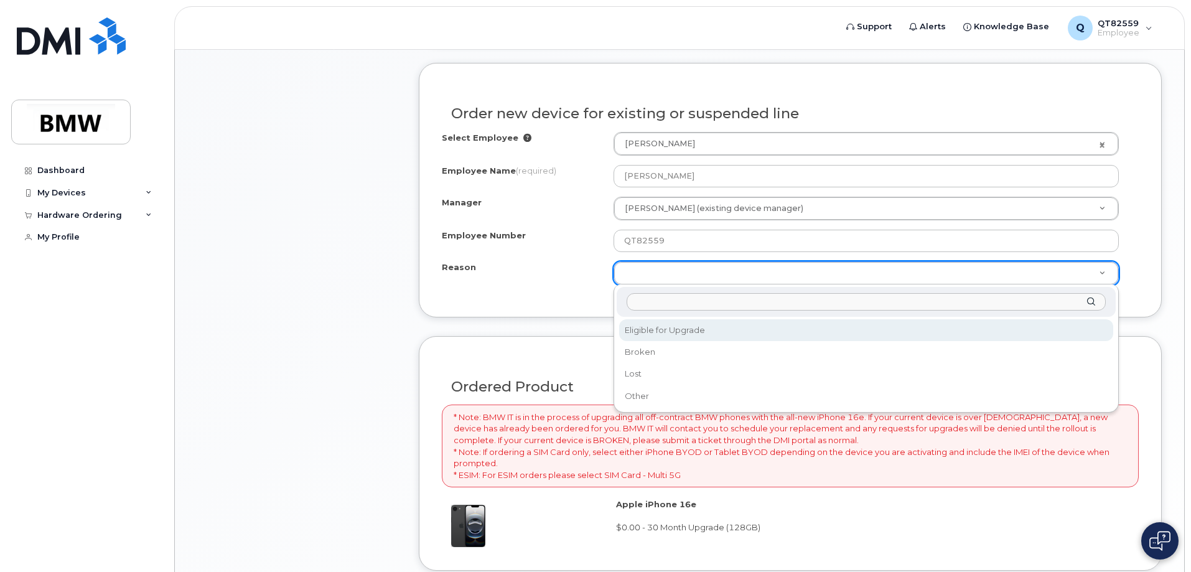
select select "eligible_for_upgrade"
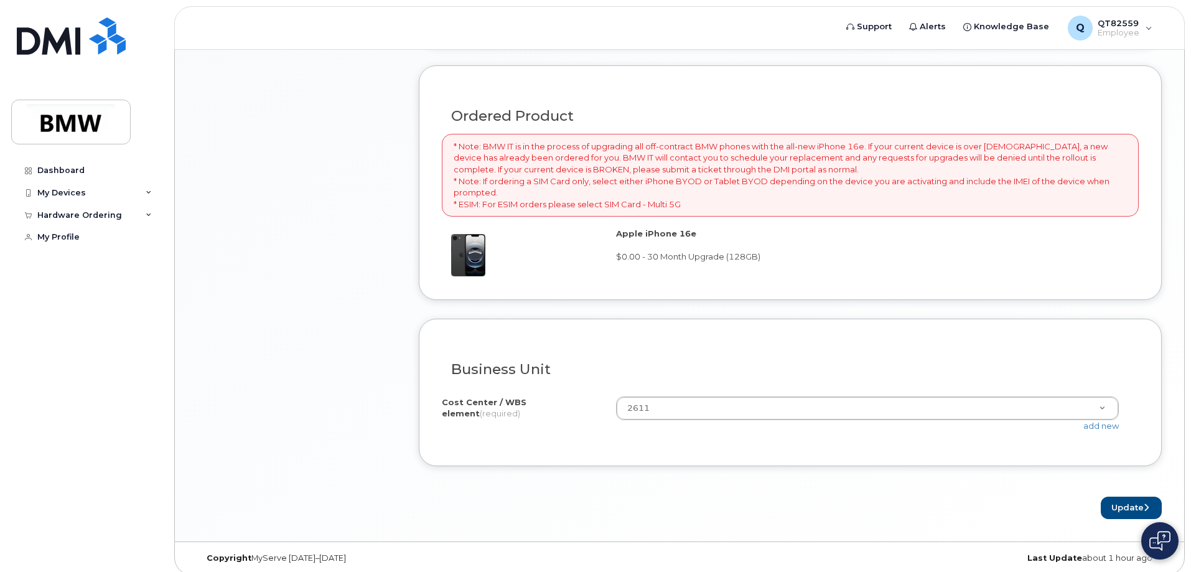
scroll to position [840, 0]
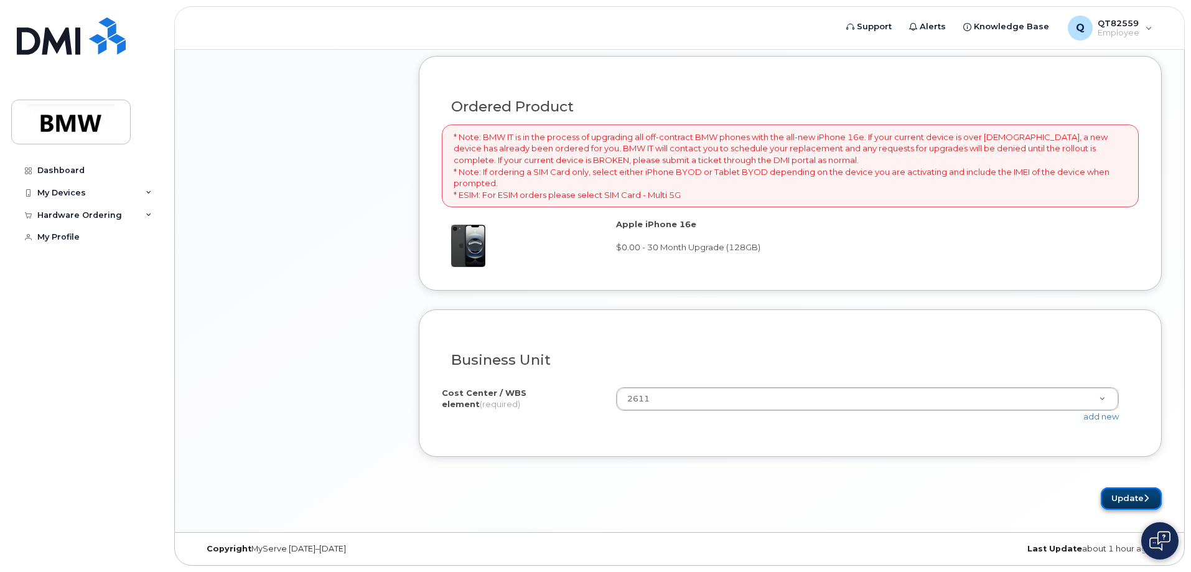
click at [1112, 495] on button "Update" at bounding box center [1131, 498] width 61 height 23
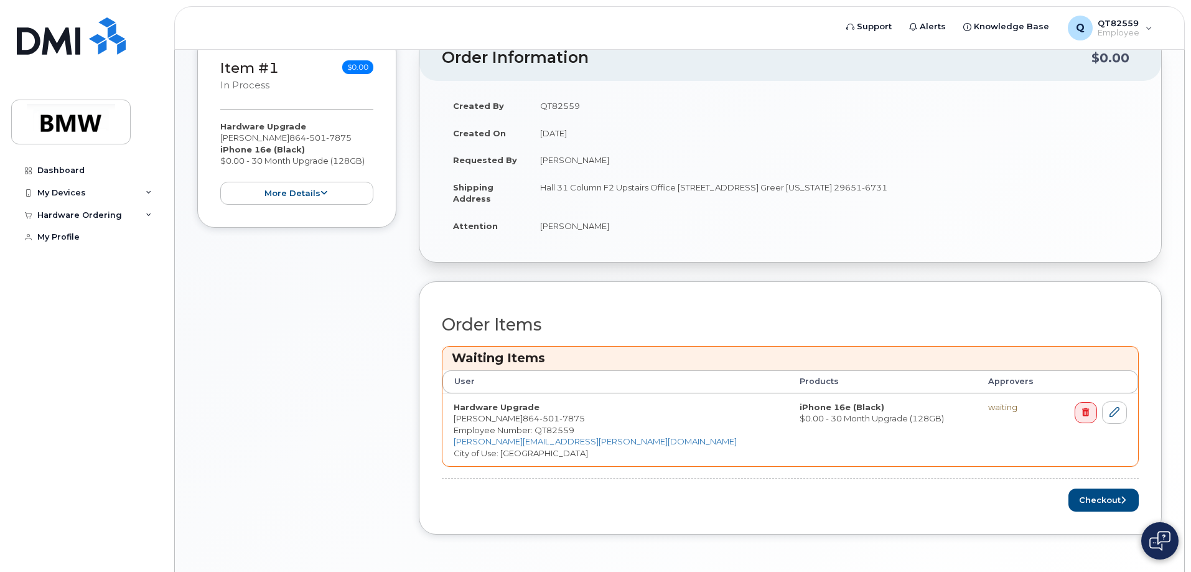
scroll to position [288, 0]
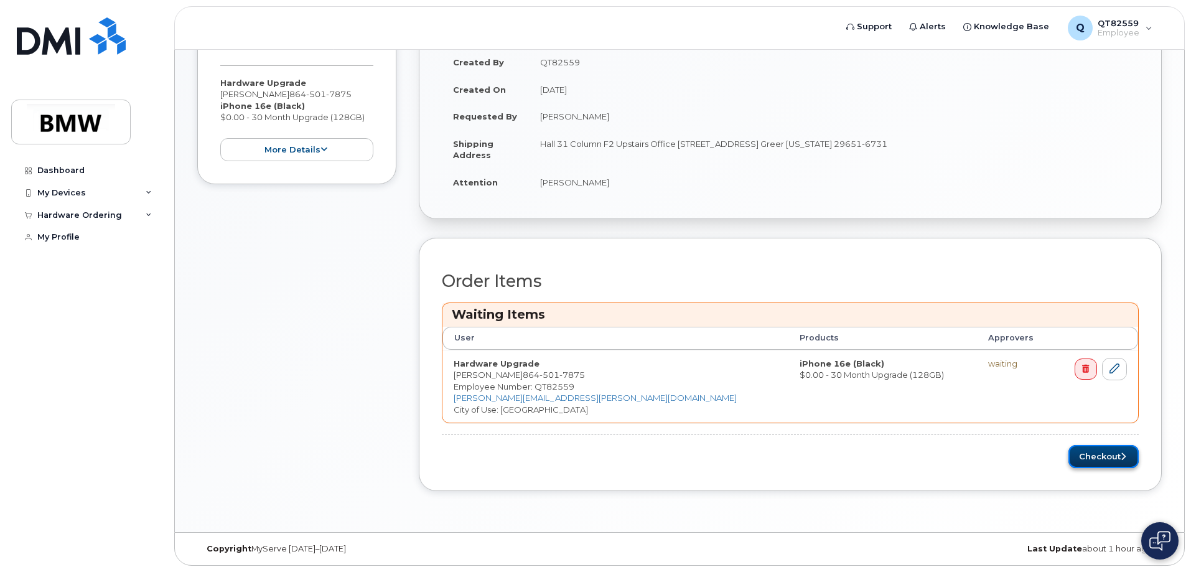
click at [1125, 462] on button "Checkout" at bounding box center [1103, 456] width 70 height 23
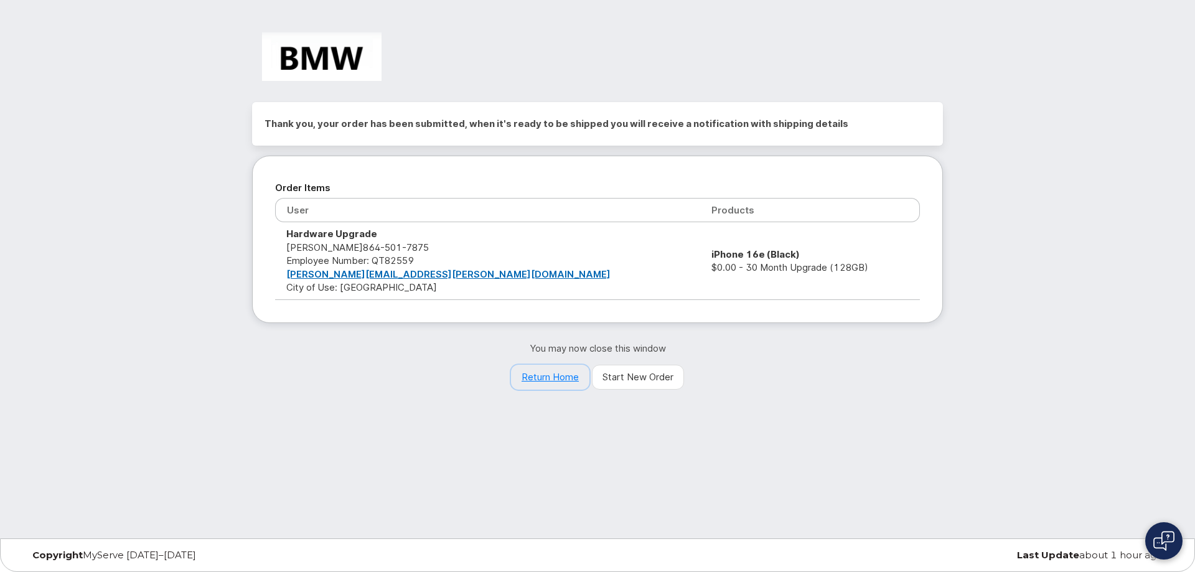
click at [546, 373] on link "Return Home" at bounding box center [550, 377] width 78 height 25
